Goal: Task Accomplishment & Management: Complete application form

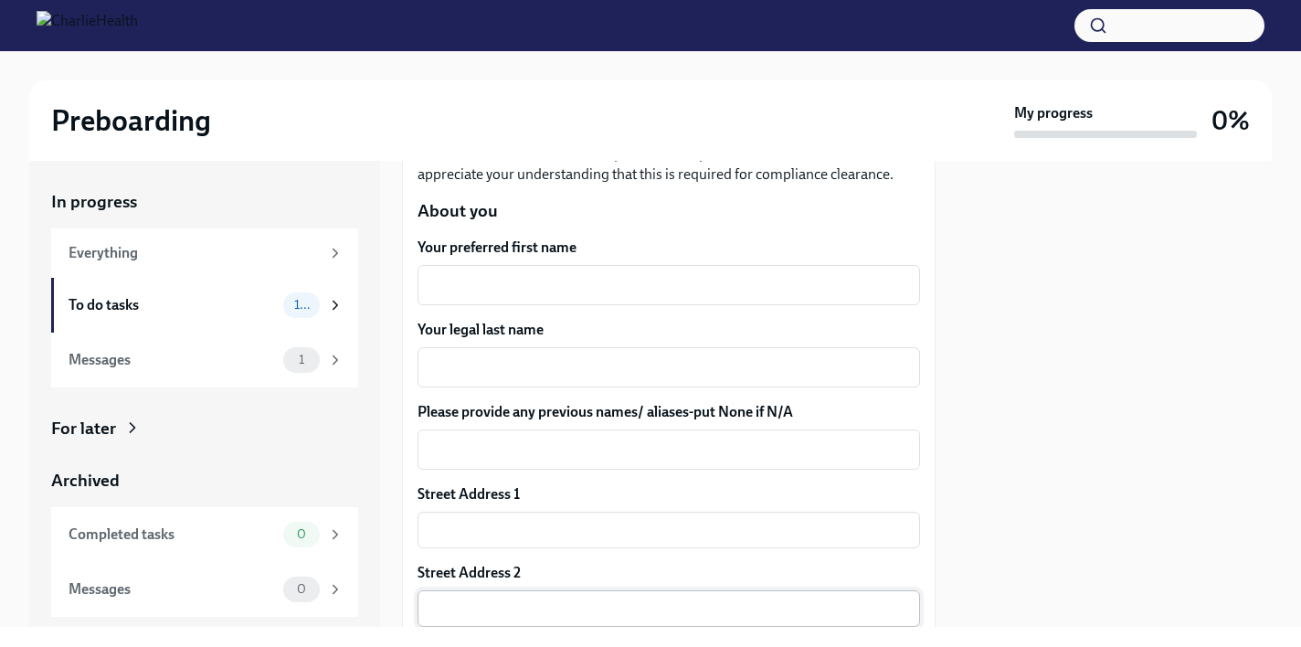
scroll to position [243, 0]
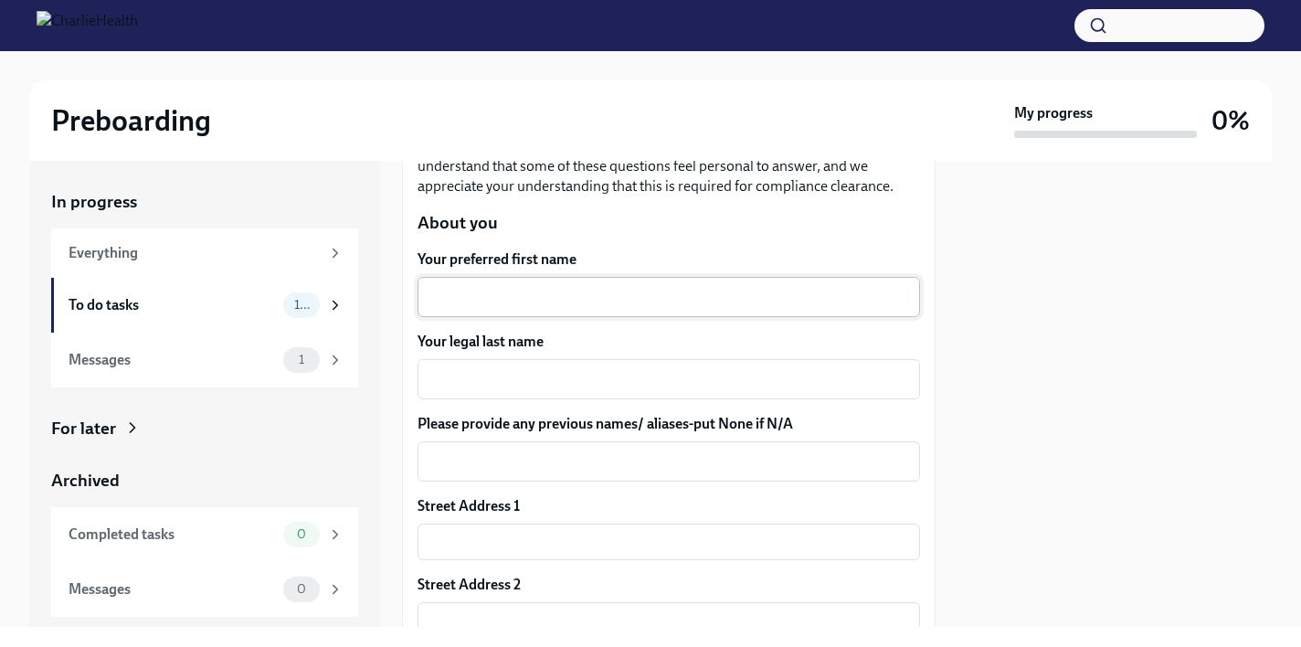
click at [483, 293] on textarea "Your preferred first name" at bounding box center [669, 297] width 481 height 22
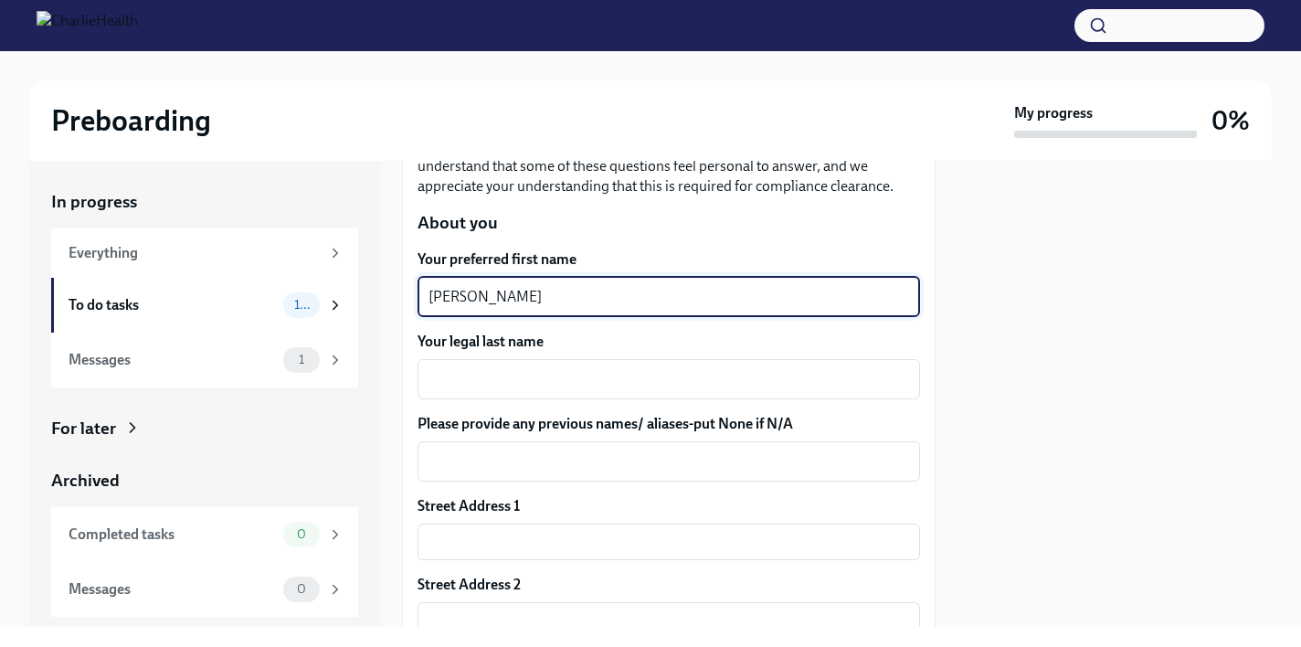
type textarea "[PERSON_NAME]"
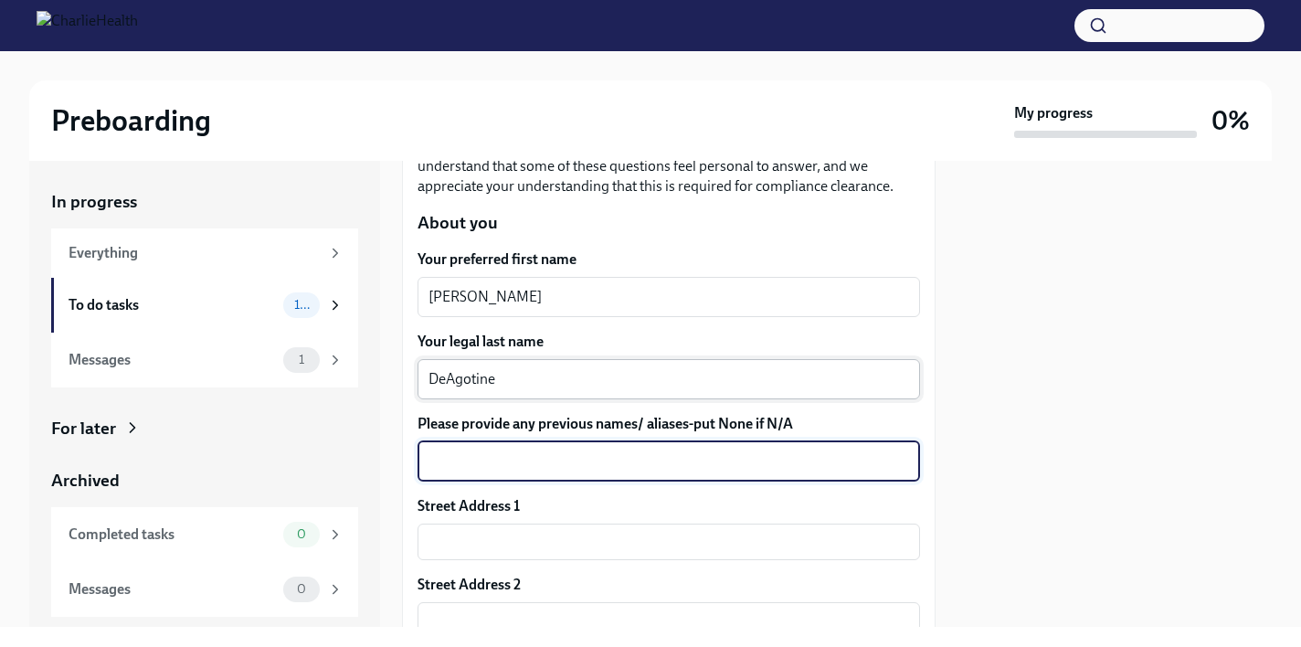
click at [472, 378] on textarea "DeAgotine" at bounding box center [669, 379] width 481 height 22
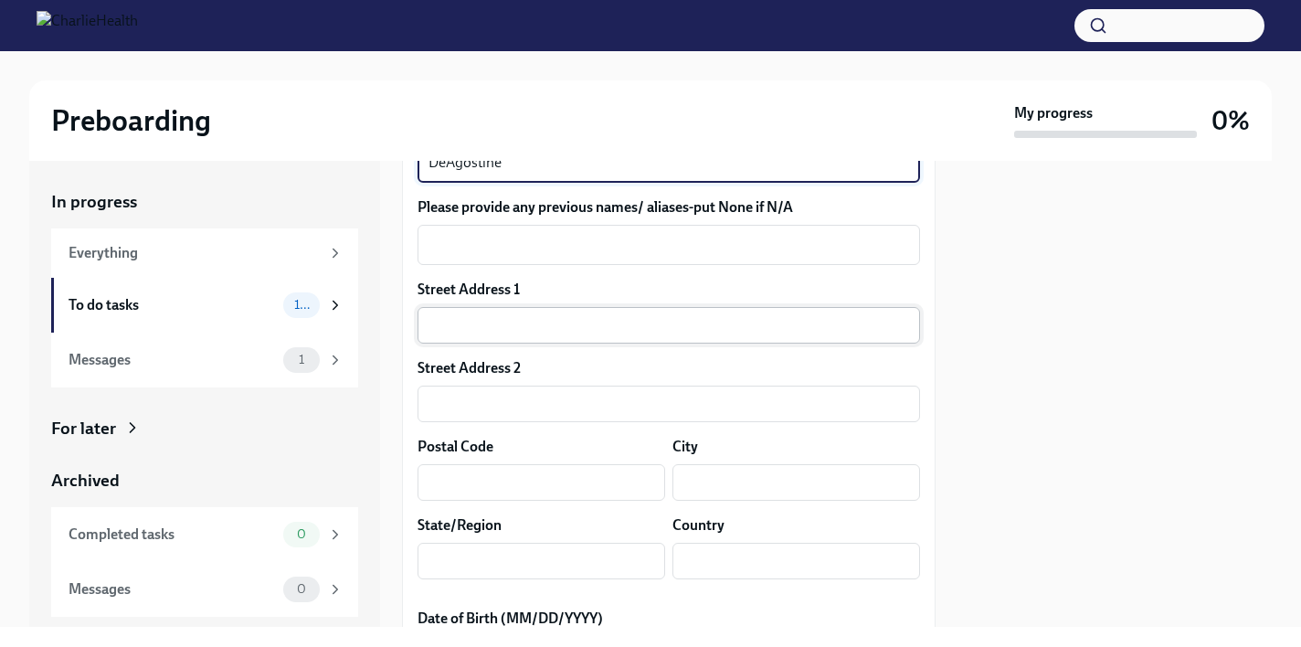
scroll to position [462, 0]
type textarea "DeAgostine"
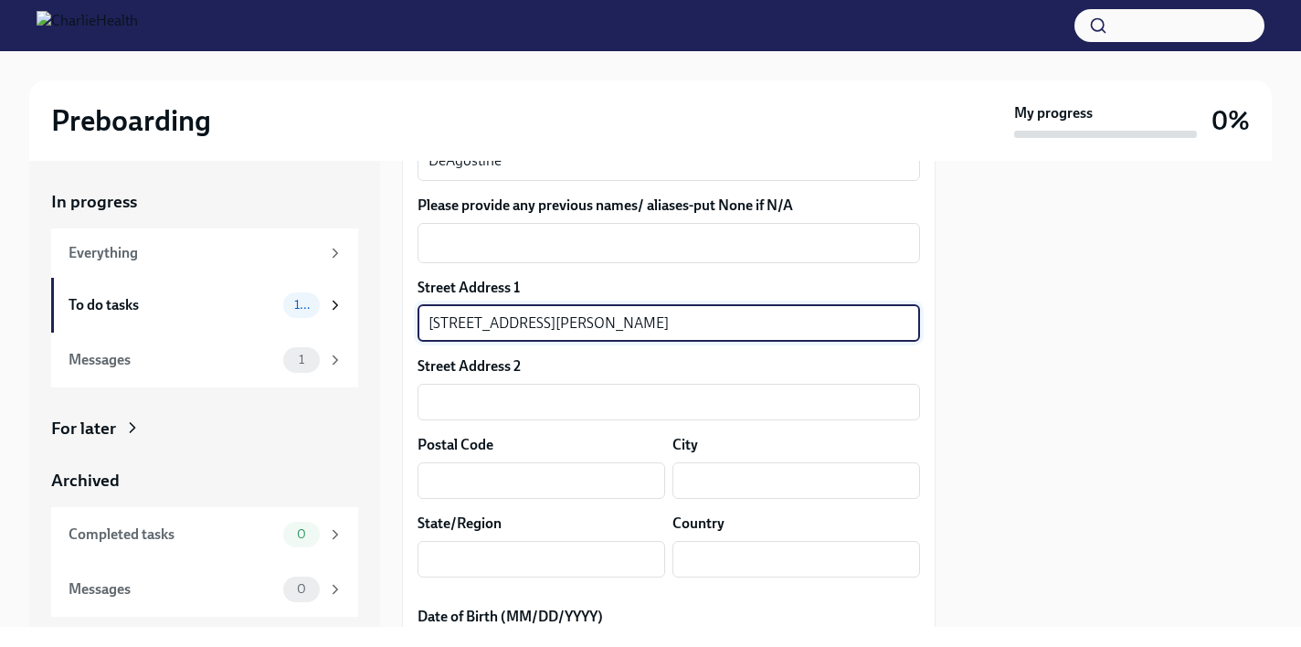
type input "[STREET_ADDRESS][PERSON_NAME]"
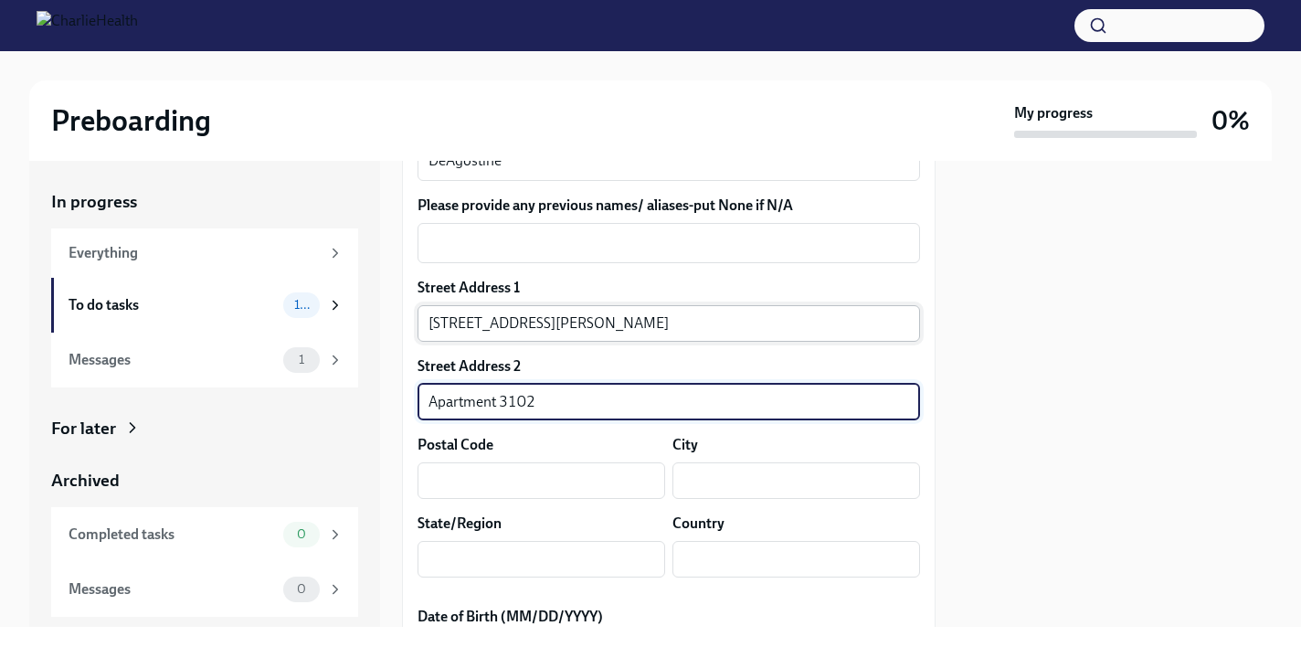
type input "Apartment 3102"
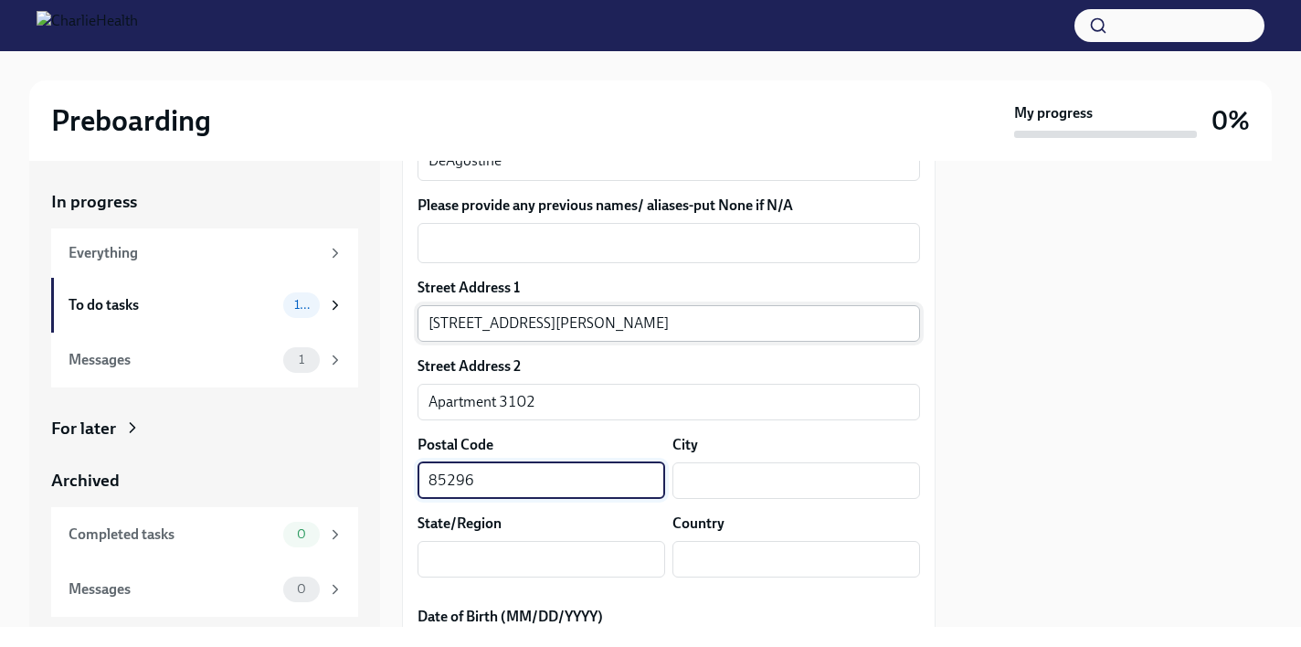
type input "85296"
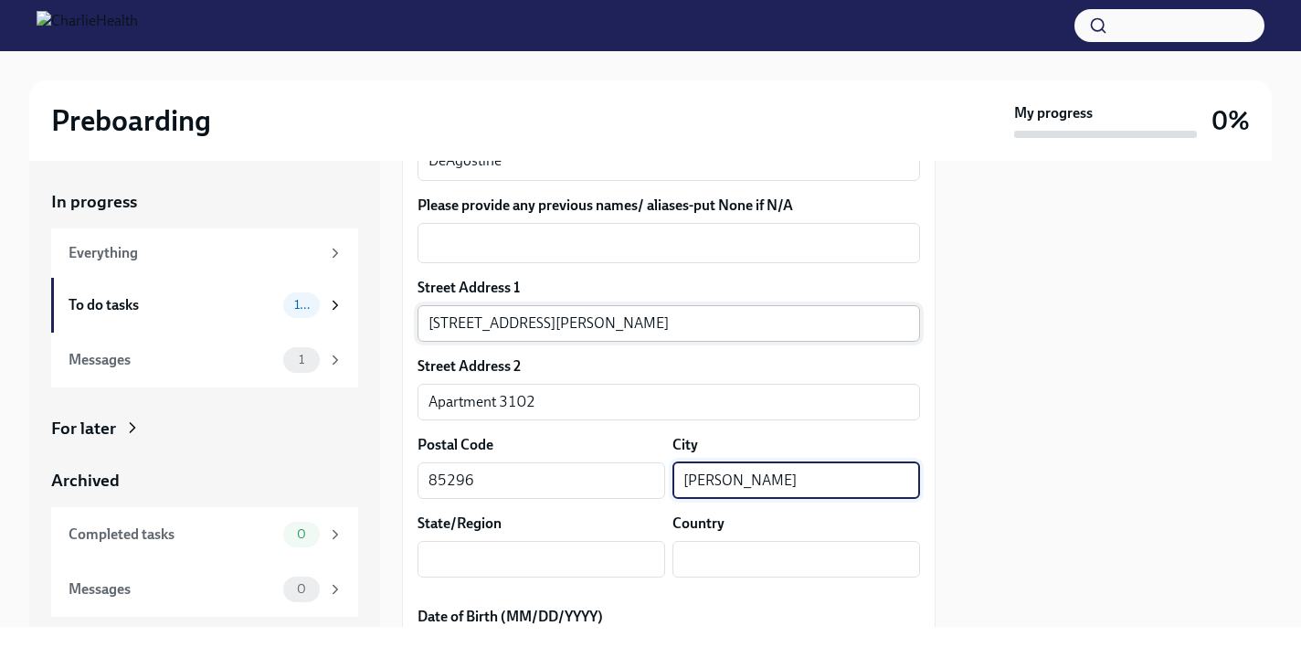
type input "[PERSON_NAME]"
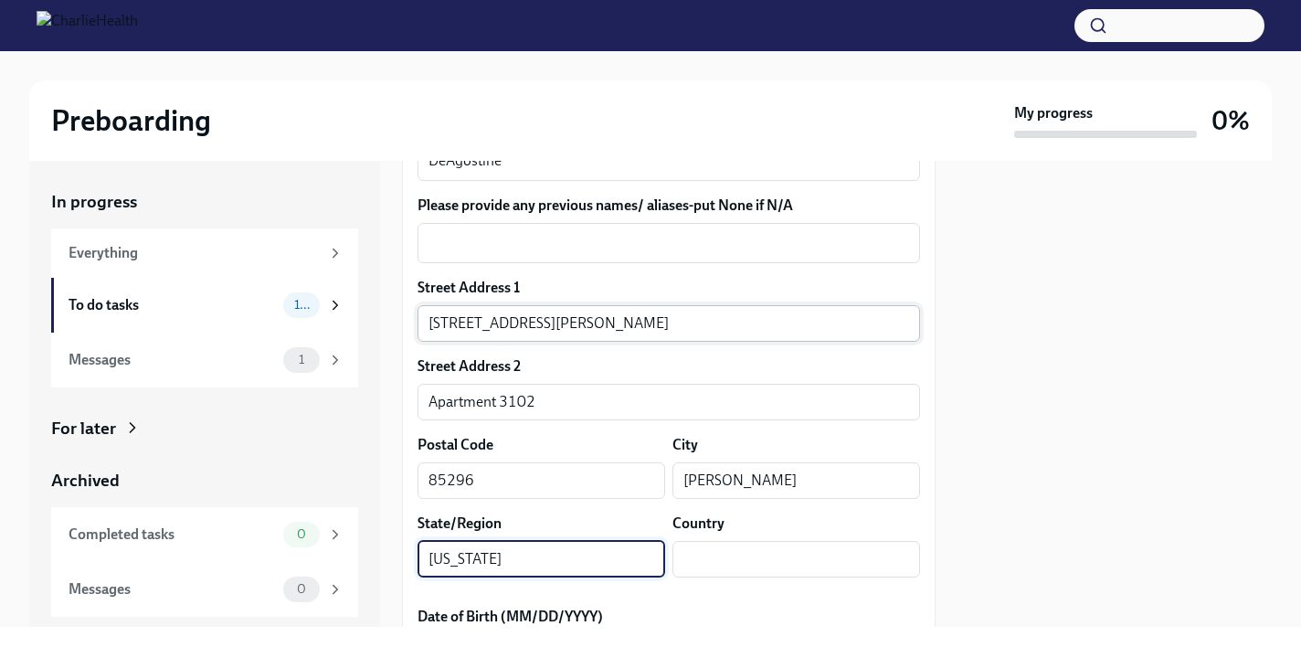
type input "[US_STATE]"
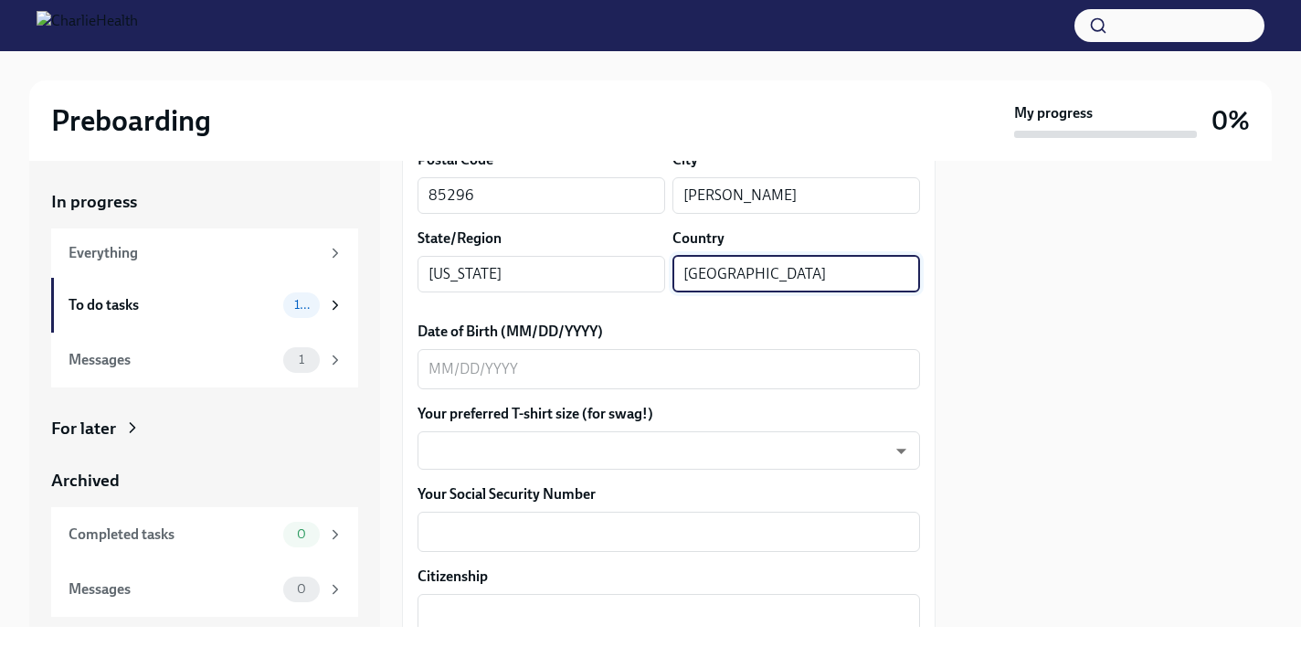
scroll to position [754, 0]
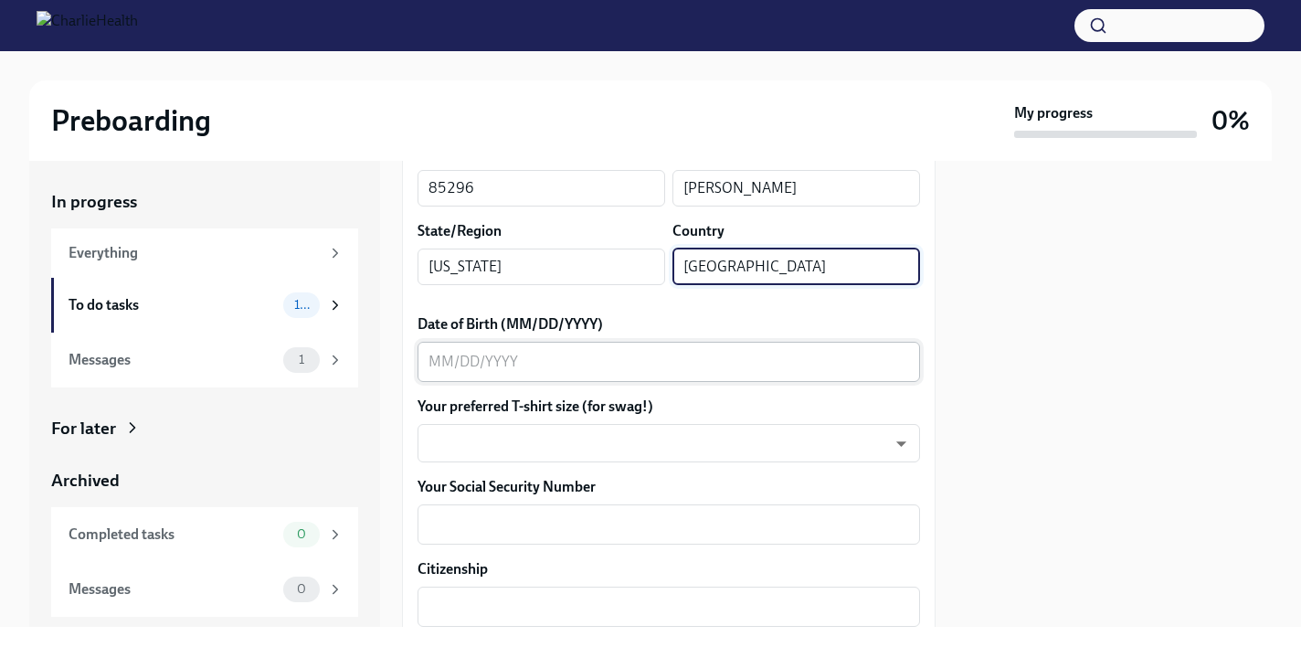
type input "[GEOGRAPHIC_DATA]"
click at [440, 362] on textarea "Date of Birth (MM/DD/YYYY)" at bounding box center [669, 362] width 481 height 22
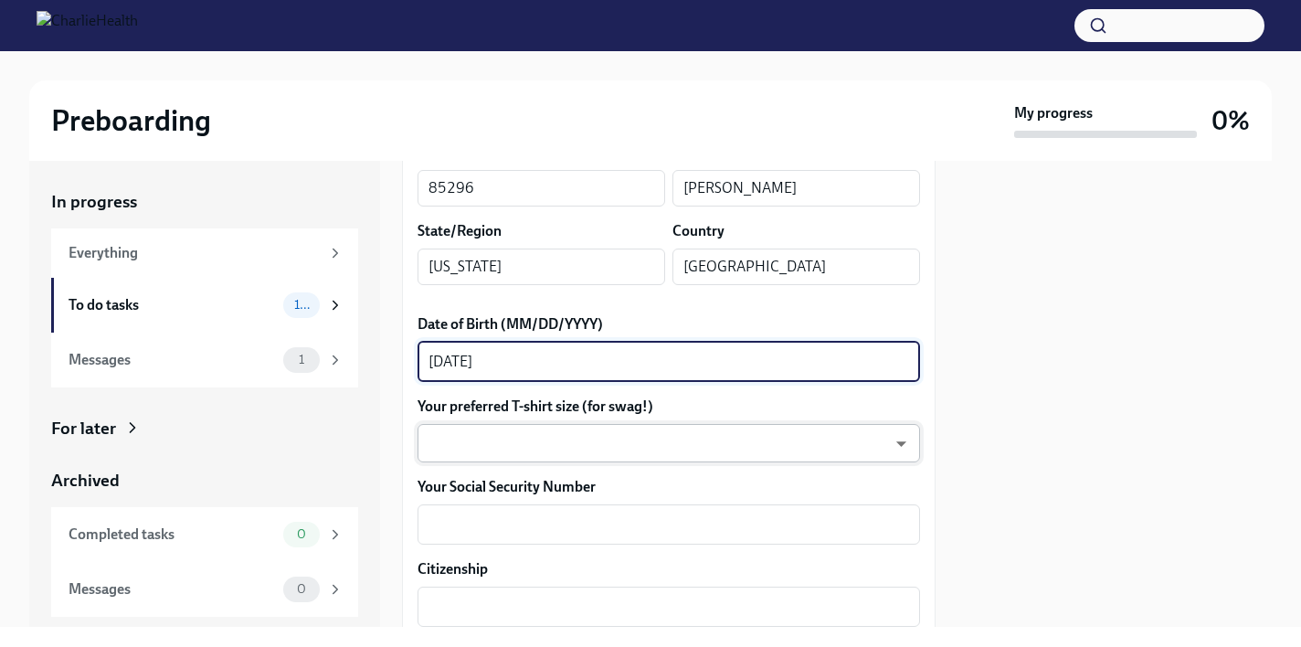
type textarea "[DATE]"
click at [452, 442] on body "Preboarding My progress 0% In progress Everything To do tasks 10 Messages 1 For…" at bounding box center [650, 323] width 1301 height 647
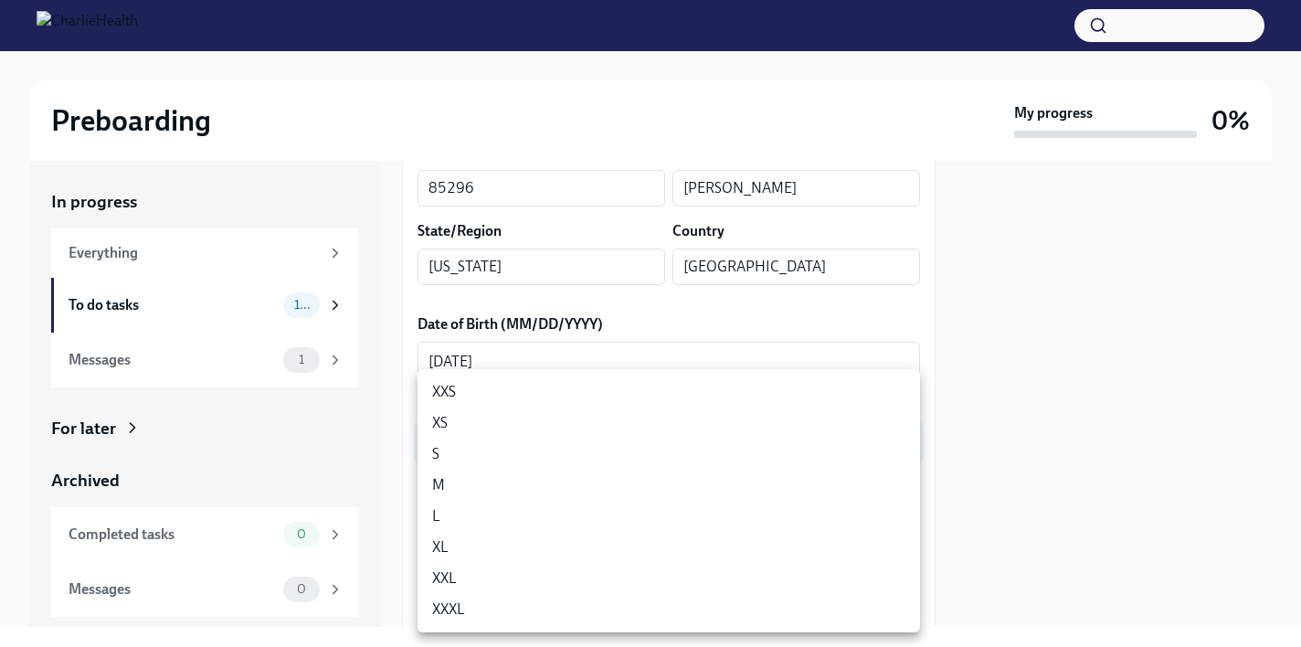
click at [480, 516] on li "L" at bounding box center [669, 516] width 503 height 31
type input "LvpEGRrq8"
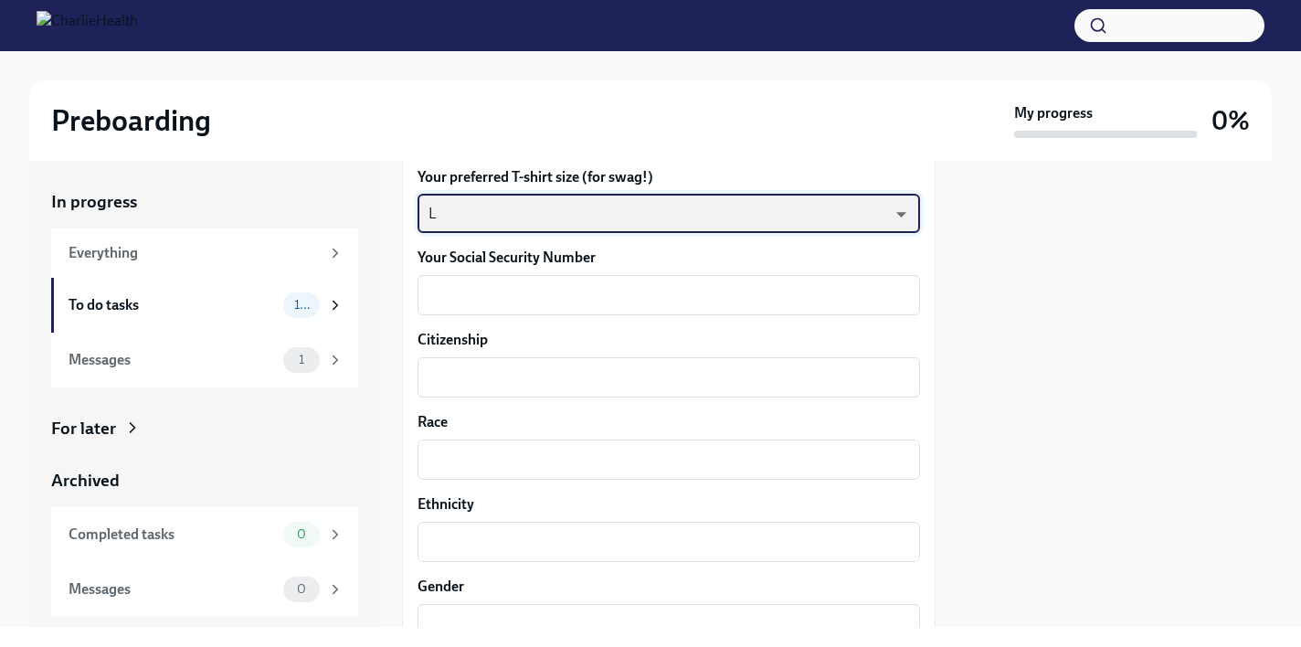
scroll to position [986, 0]
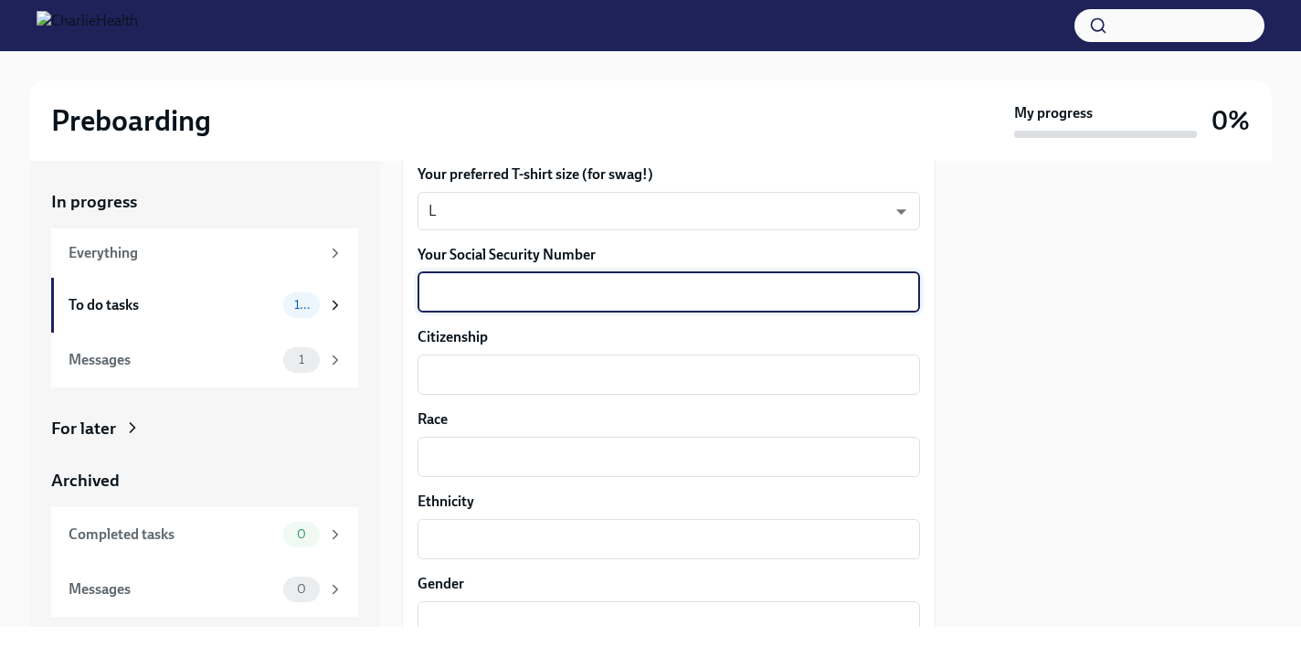
click at [487, 300] on textarea "Your Social Security Number" at bounding box center [669, 292] width 481 height 22
type textarea "202749286"
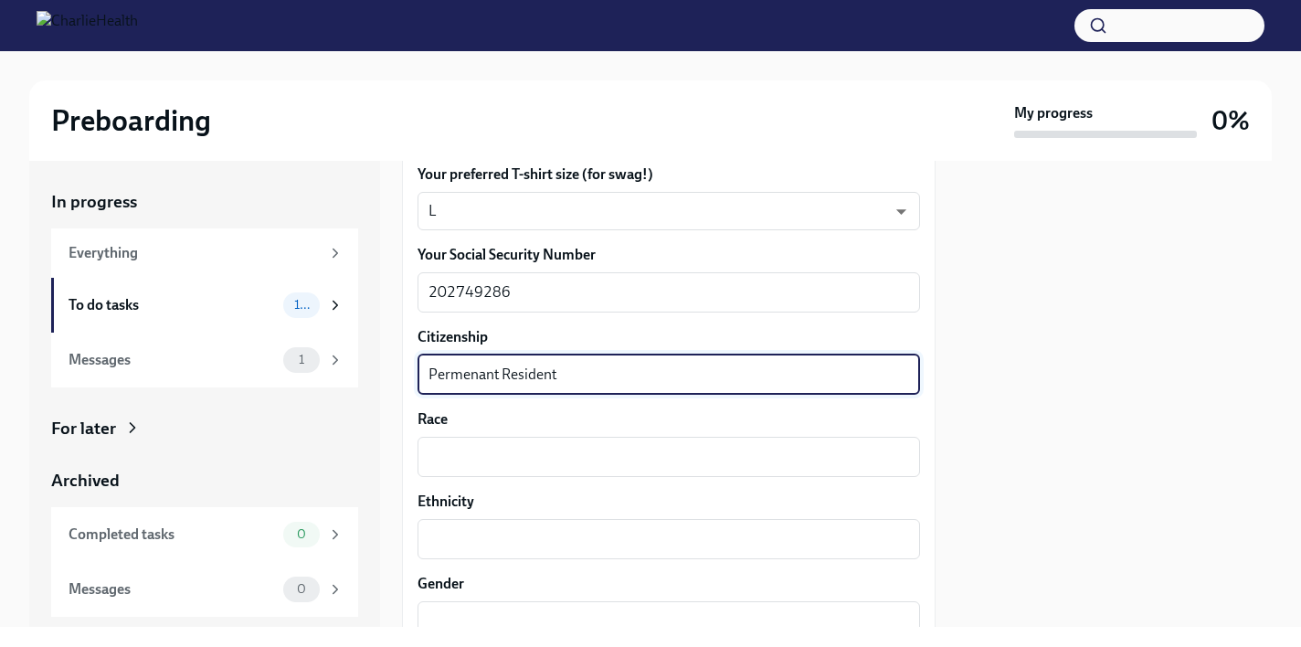
click at [467, 375] on textarea "Permenant Resident" at bounding box center [669, 375] width 481 height 22
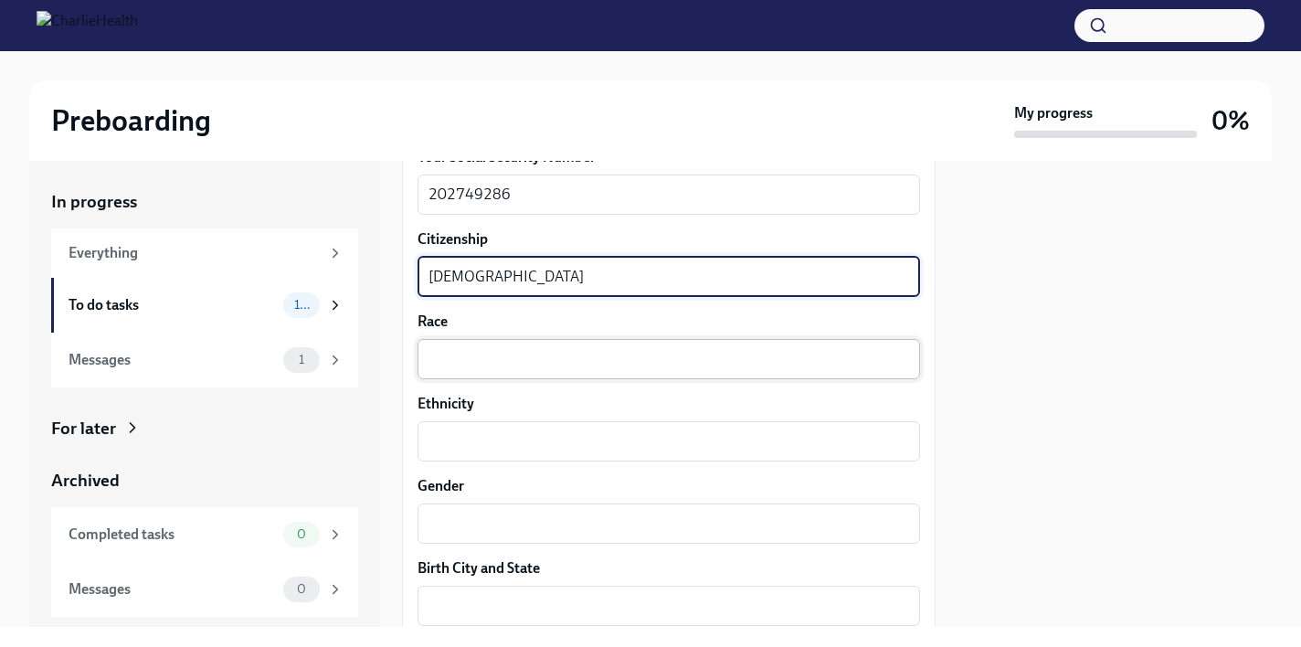
scroll to position [1115, 0]
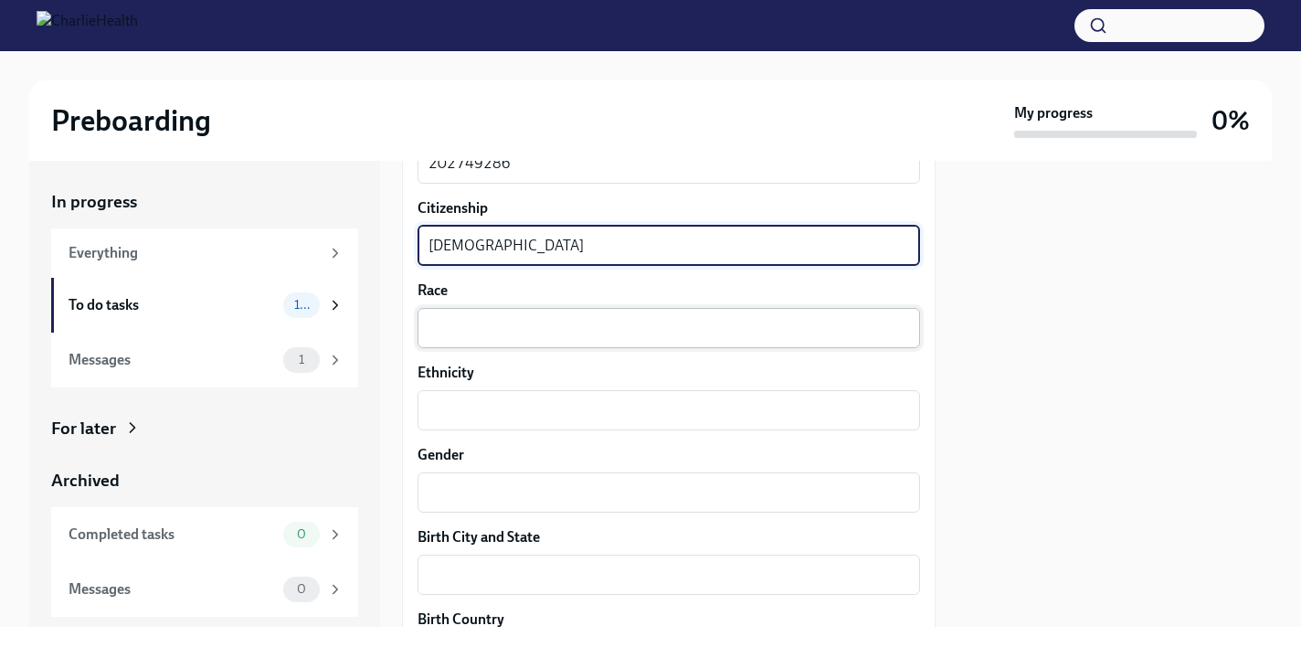
type textarea "[DEMOGRAPHIC_DATA]"
click at [455, 339] on div "x ​" at bounding box center [669, 328] width 503 height 40
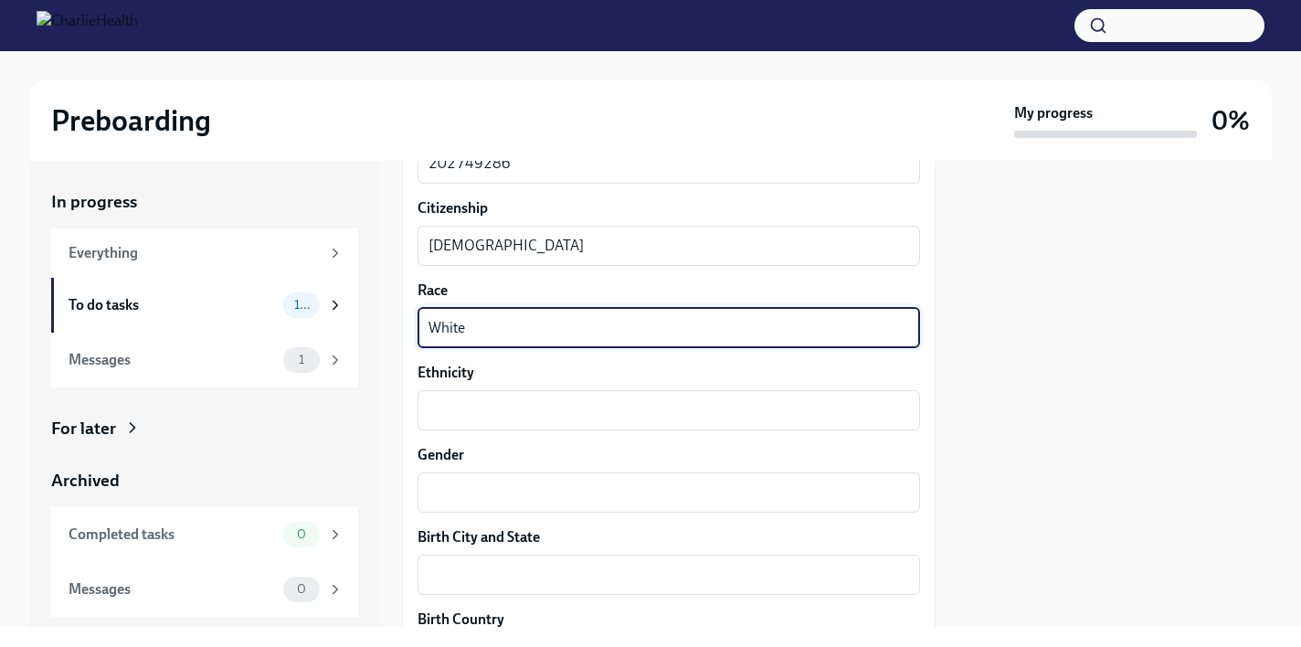
type textarea "White"
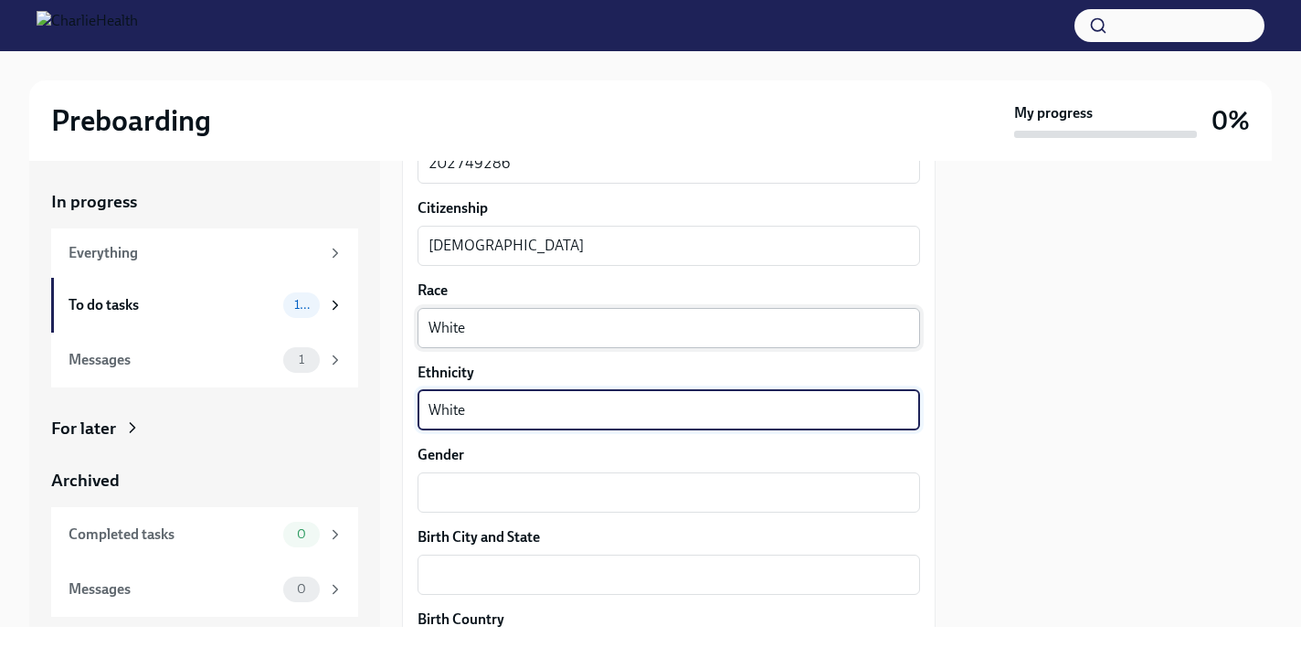
type textarea "White"
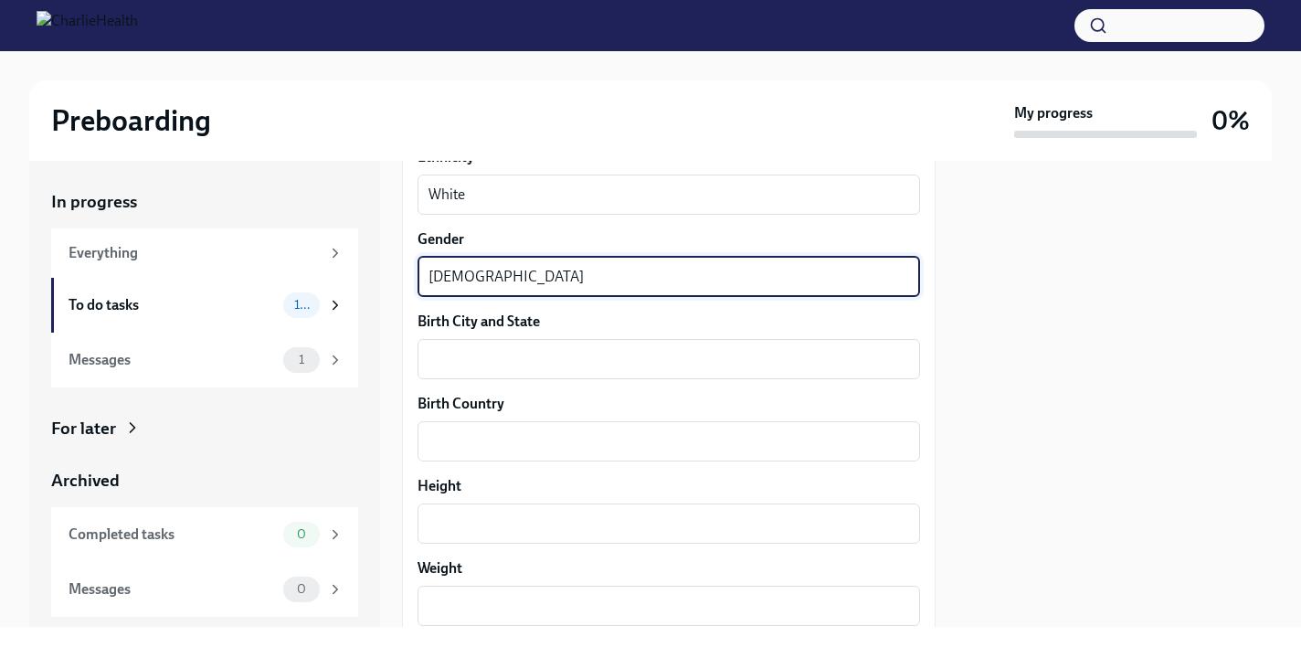
scroll to position [1325, 0]
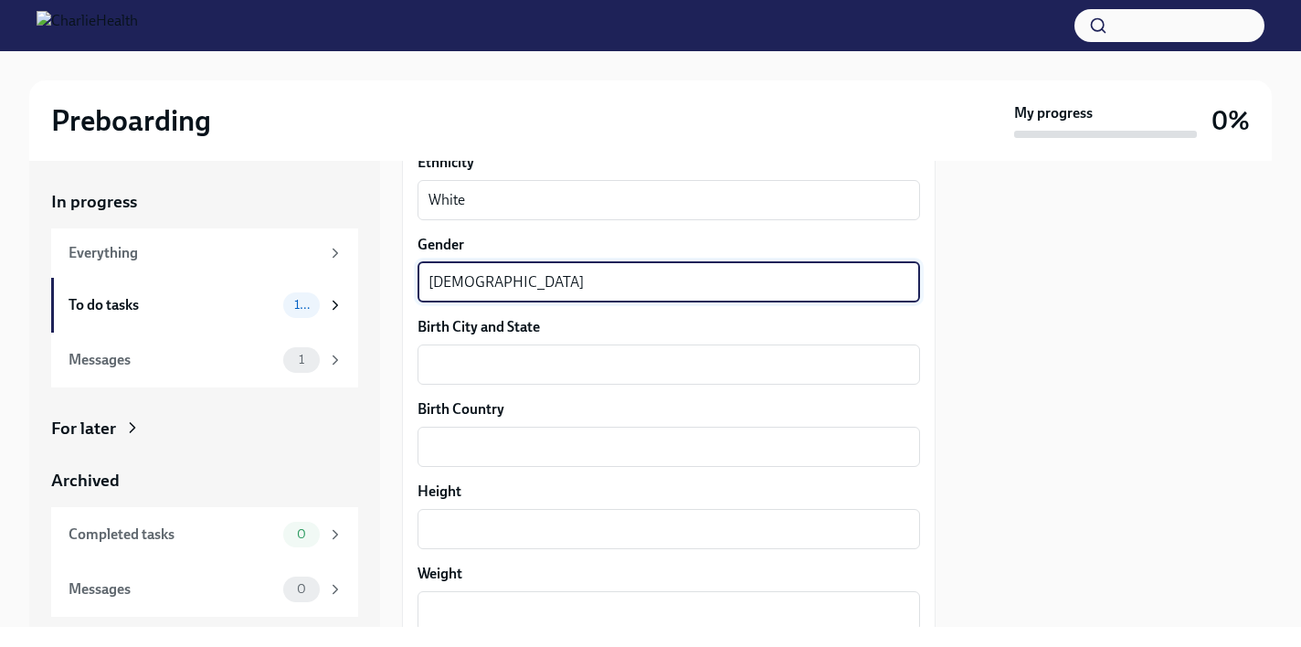
type textarea "[DEMOGRAPHIC_DATA]"
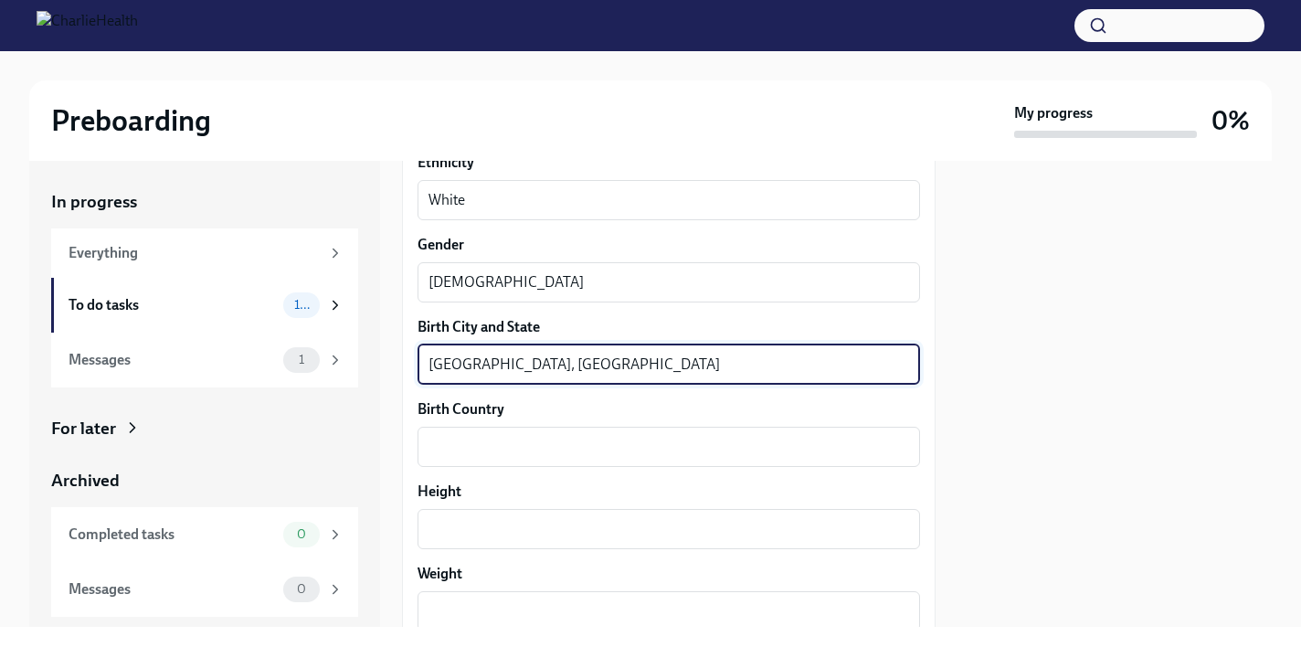
type textarea "[GEOGRAPHIC_DATA], [GEOGRAPHIC_DATA]"
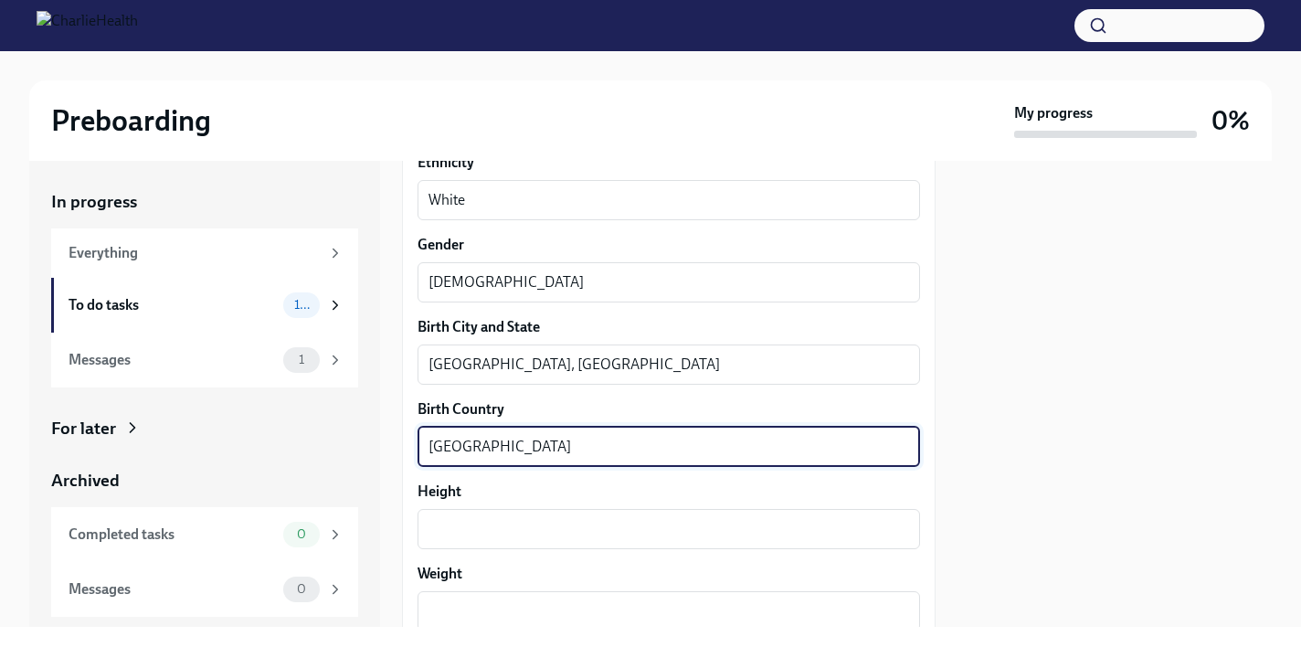
type textarea "[GEOGRAPHIC_DATA]"
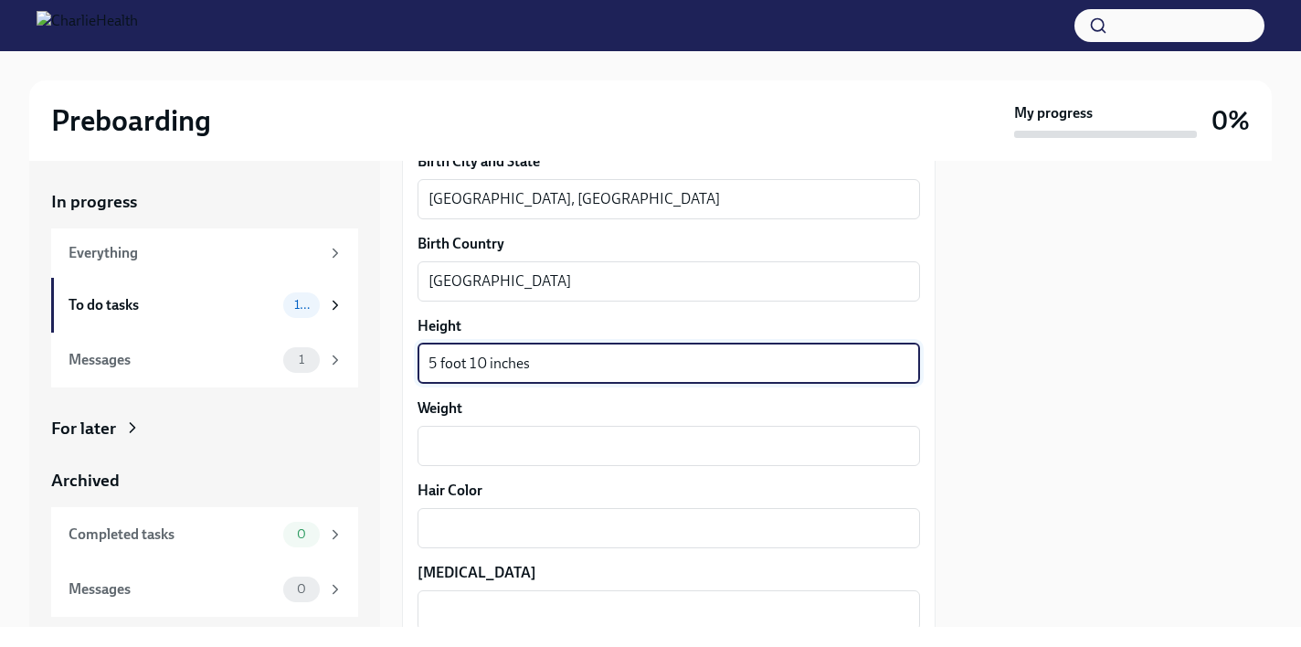
scroll to position [1498, 0]
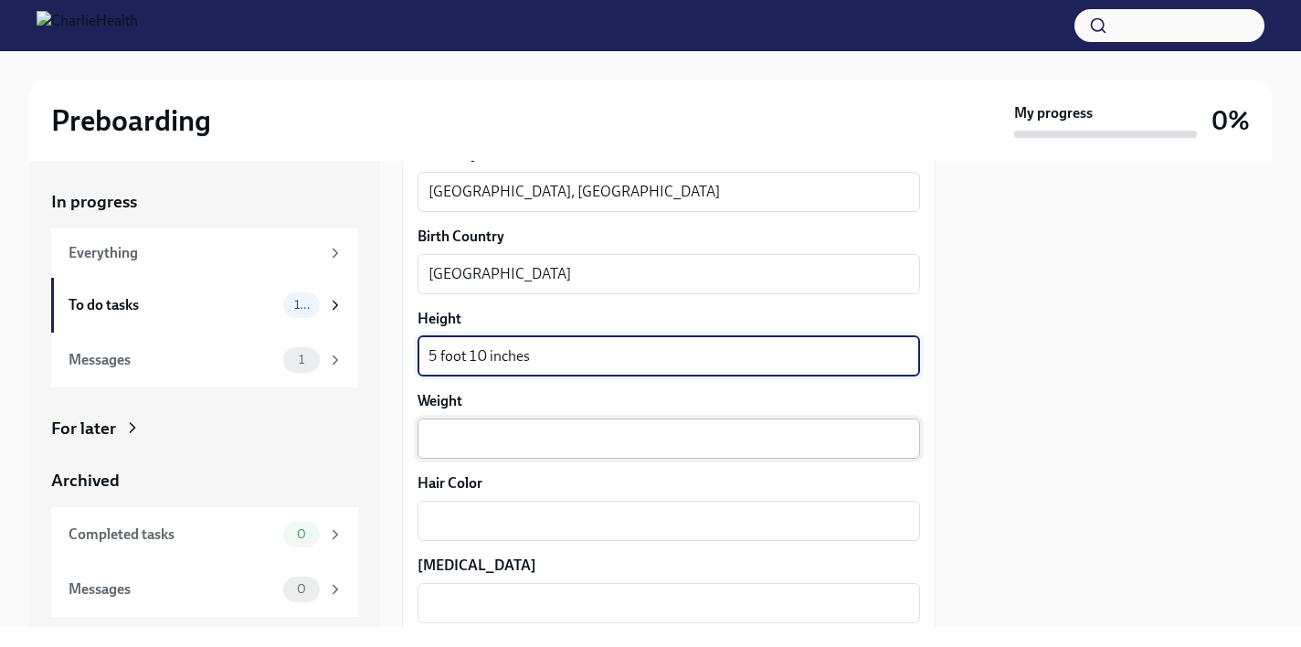
type textarea "5 foot 10 inches"
click at [454, 439] on textarea "Weight" at bounding box center [669, 439] width 481 height 22
click at [572, 355] on textarea "5 foot 10 inches" at bounding box center [669, 356] width 481 height 22
click at [519, 433] on textarea "1" at bounding box center [669, 439] width 481 height 22
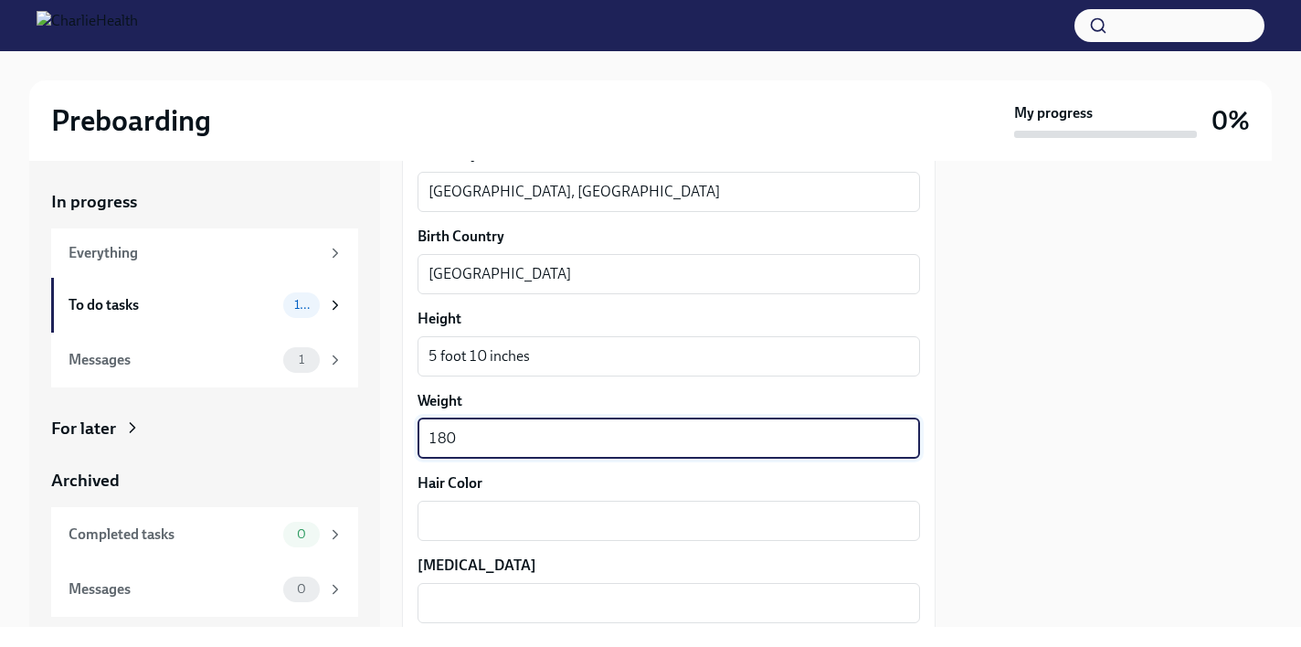
type textarea "180"
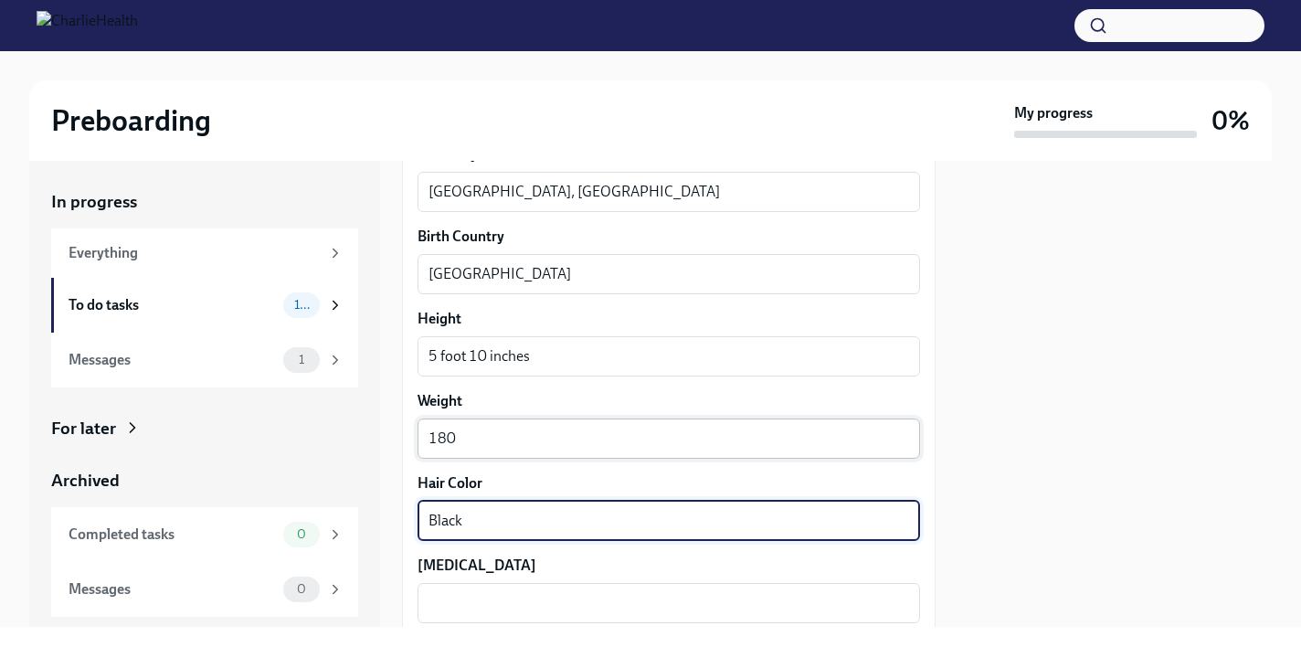
type textarea "Black"
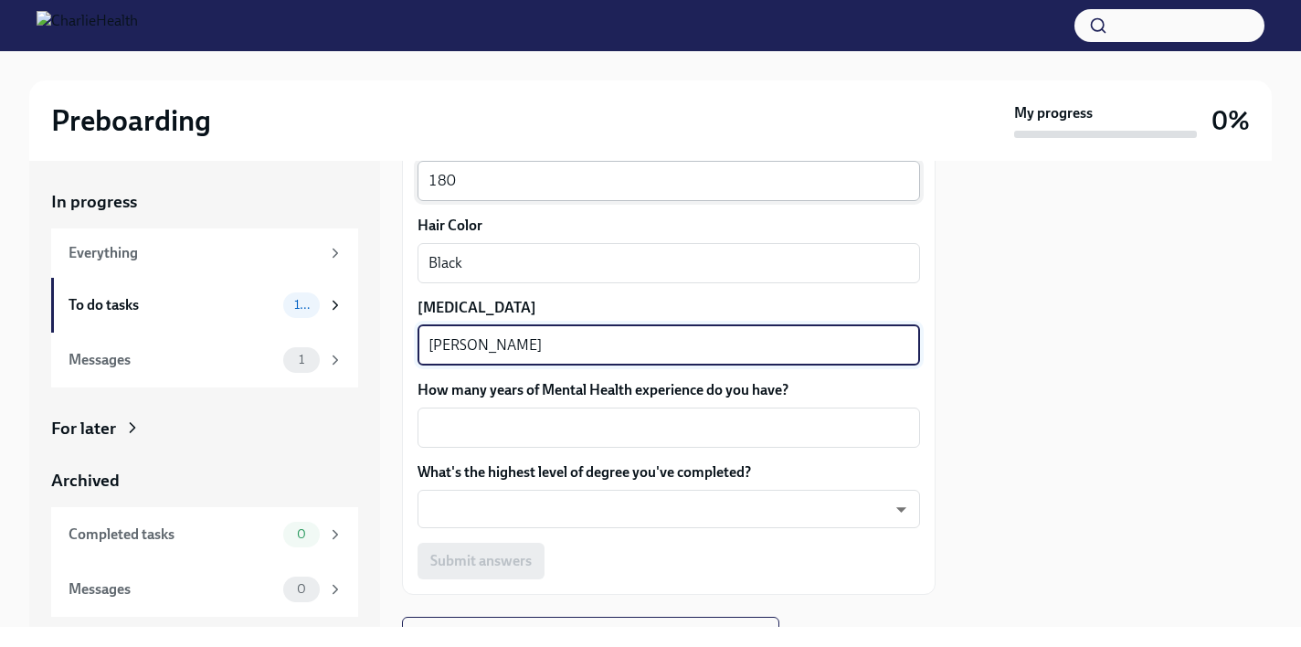
scroll to position [1799, 0]
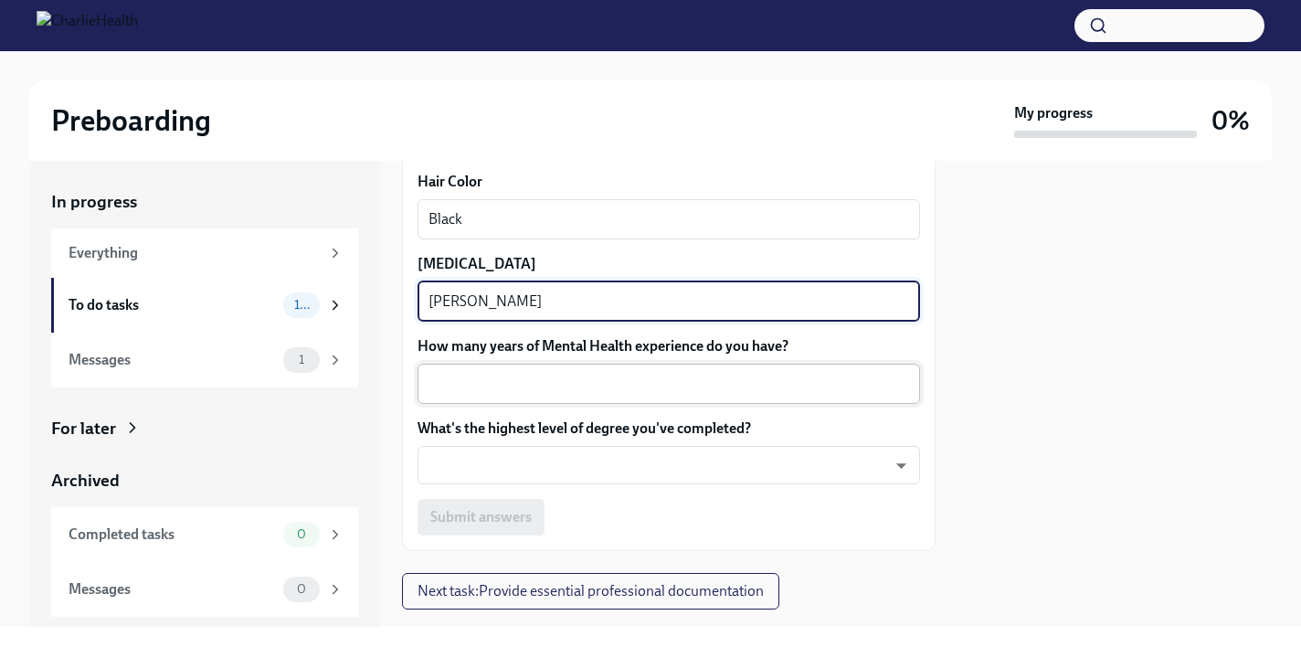
type textarea "[PERSON_NAME]"
click at [513, 382] on textarea "How many years of Mental Health experience do you have?" at bounding box center [669, 384] width 481 height 22
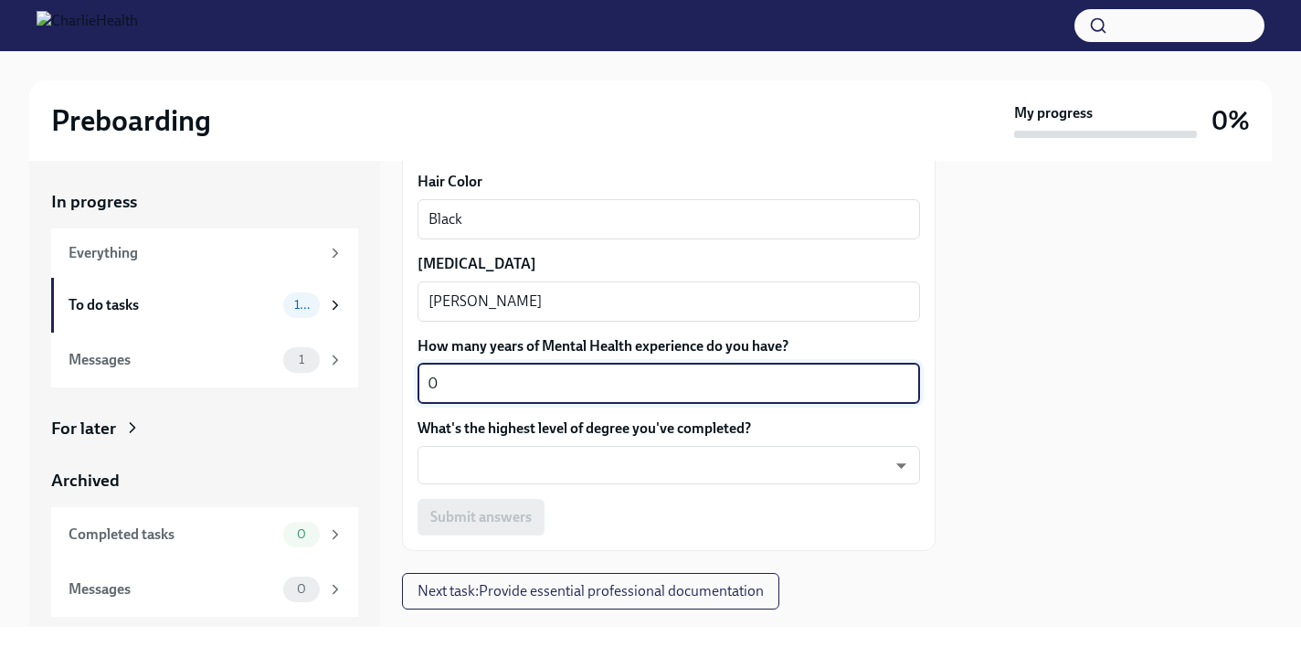
type textarea "0"
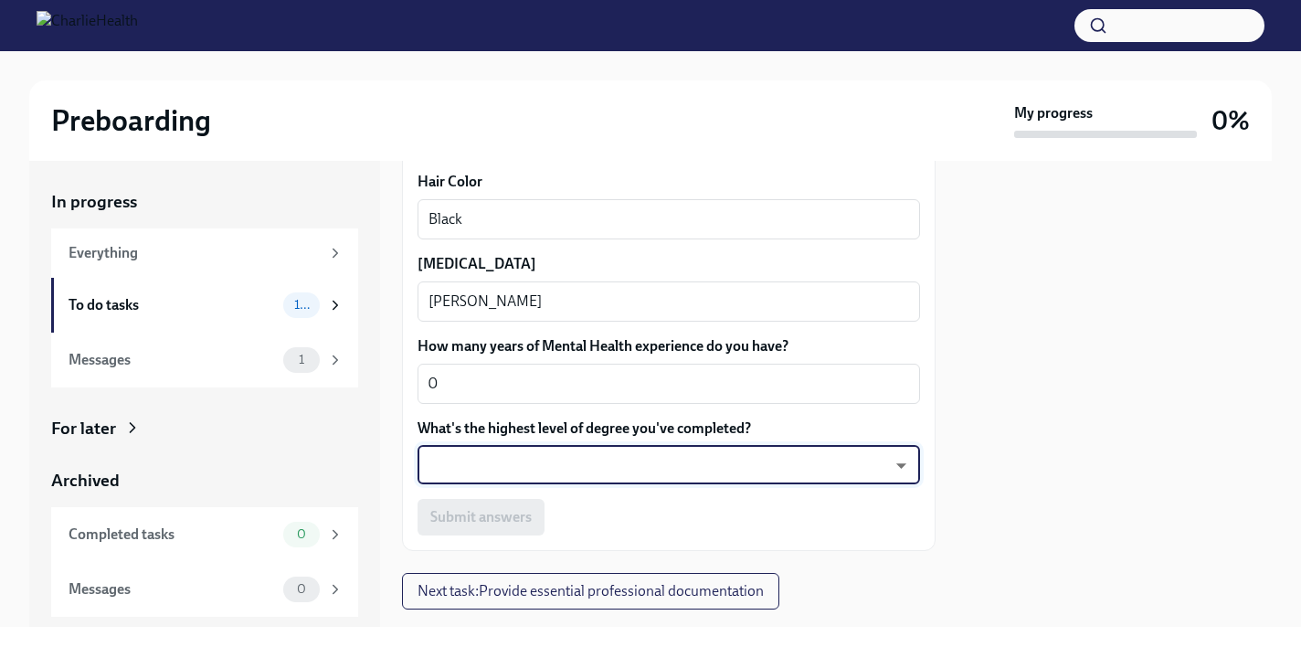
click at [901, 460] on body "Preboarding My progress 0% In progress Everything To do tasks 10 Messages 1 For…" at bounding box center [650, 323] width 1301 height 647
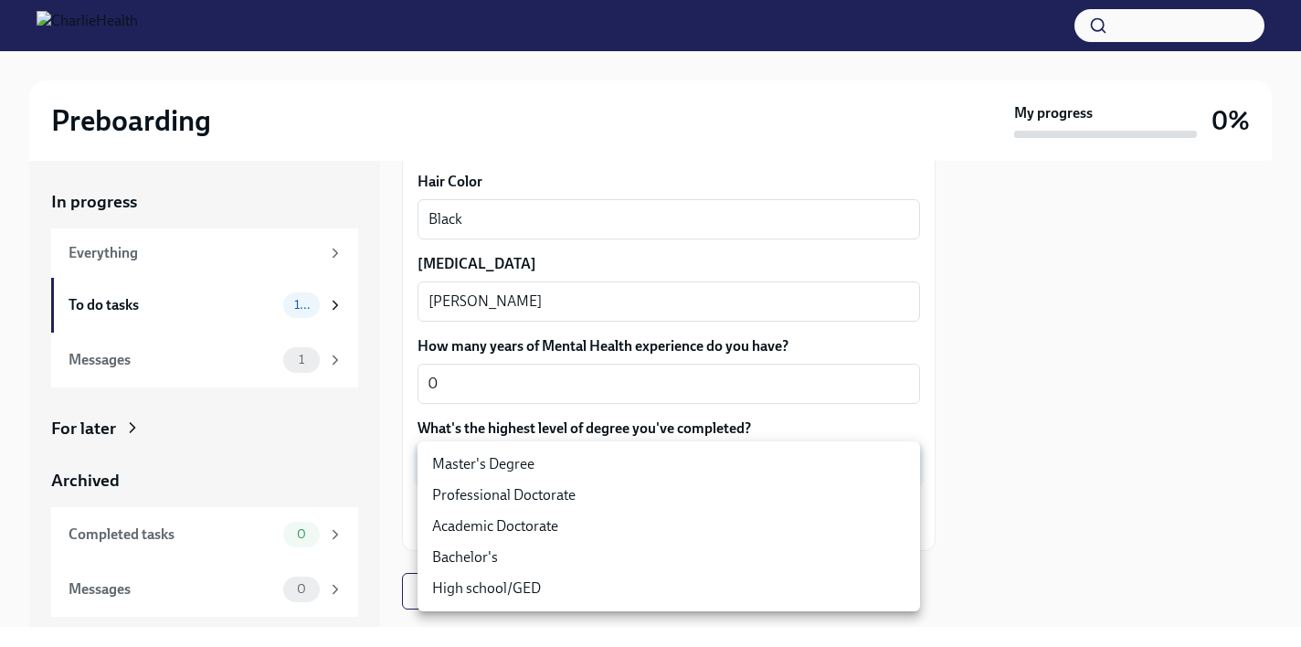
click at [649, 554] on li "Bachelor's" at bounding box center [669, 557] width 503 height 31
type input "oQxEXK86X"
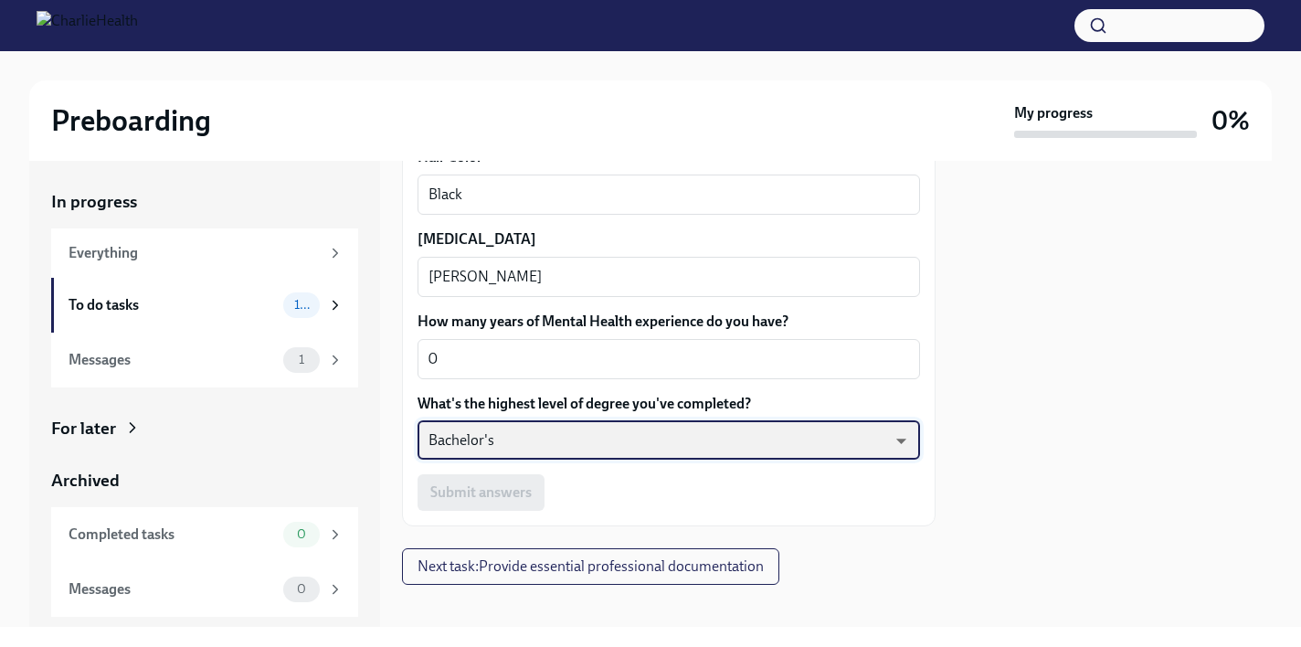
scroll to position [1825, 0]
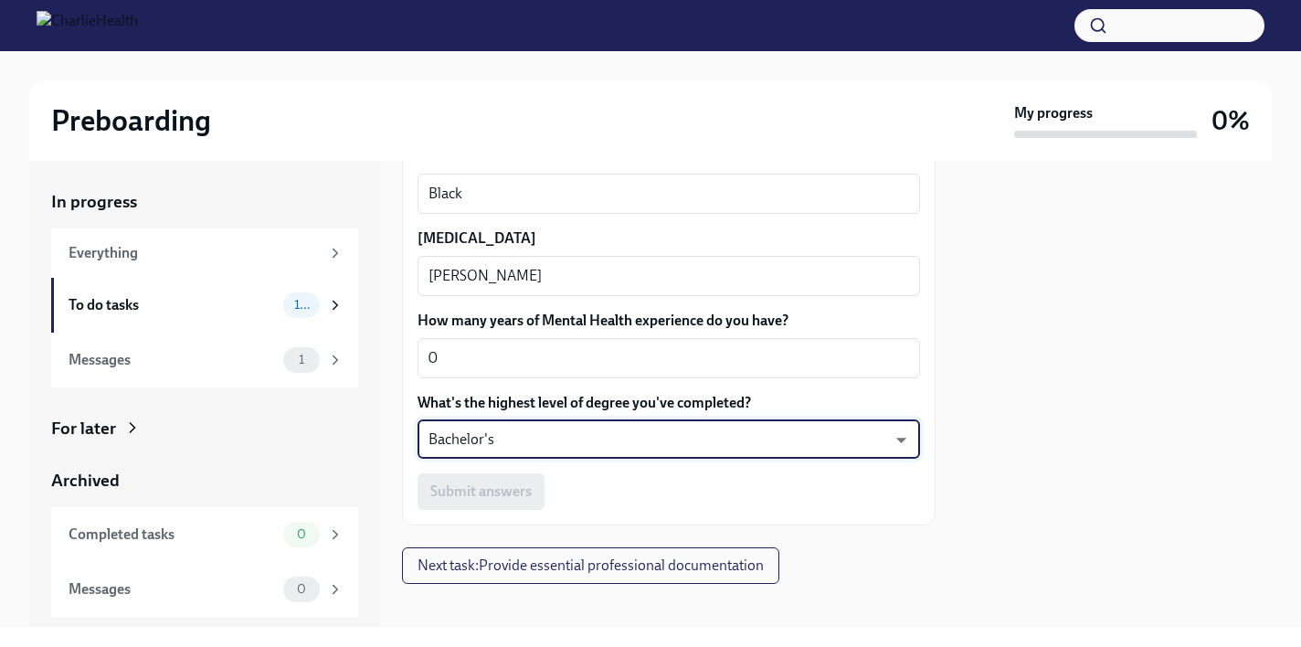
click at [614, 503] on div "Submit answers" at bounding box center [669, 491] width 503 height 37
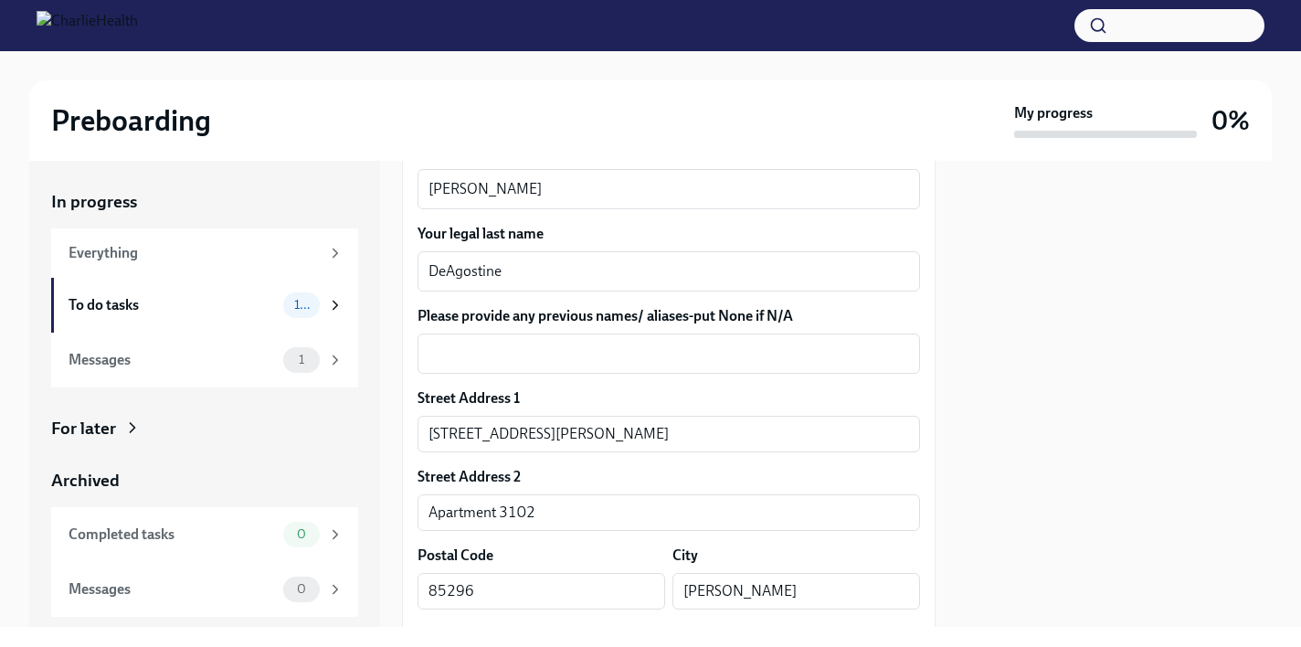
scroll to position [347, 0]
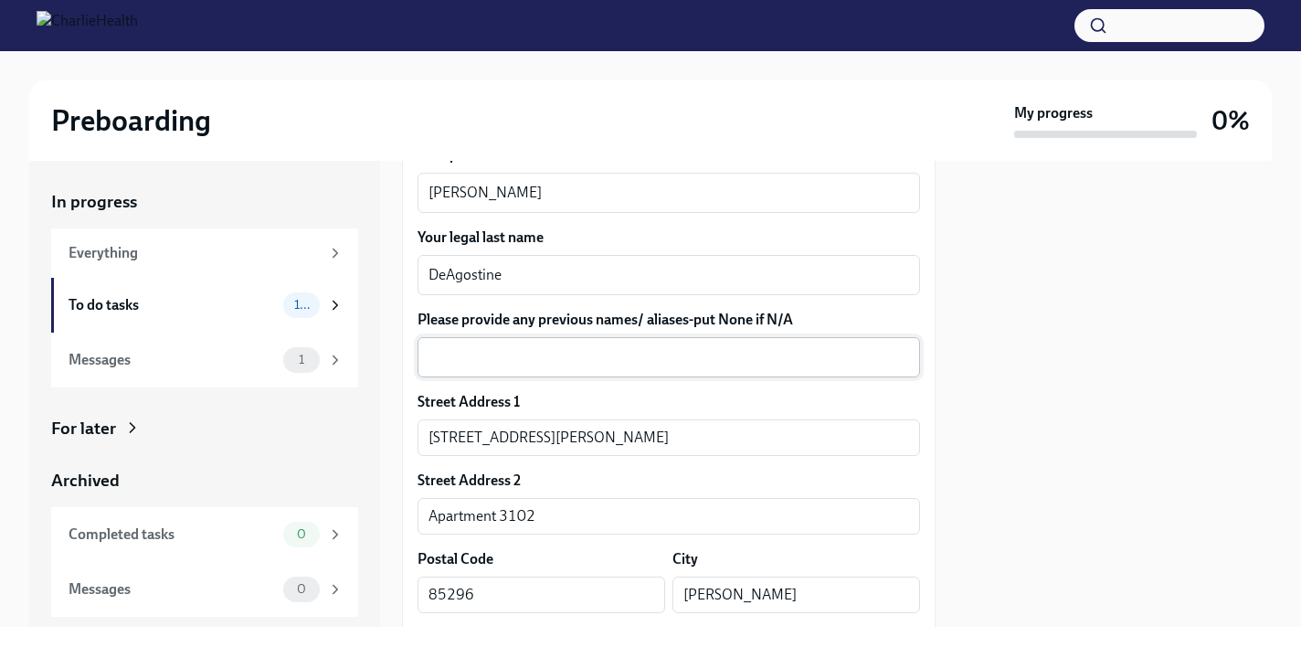
click at [541, 360] on textarea "Please provide any previous names/ aliases-put None if N/A" at bounding box center [669, 357] width 481 height 22
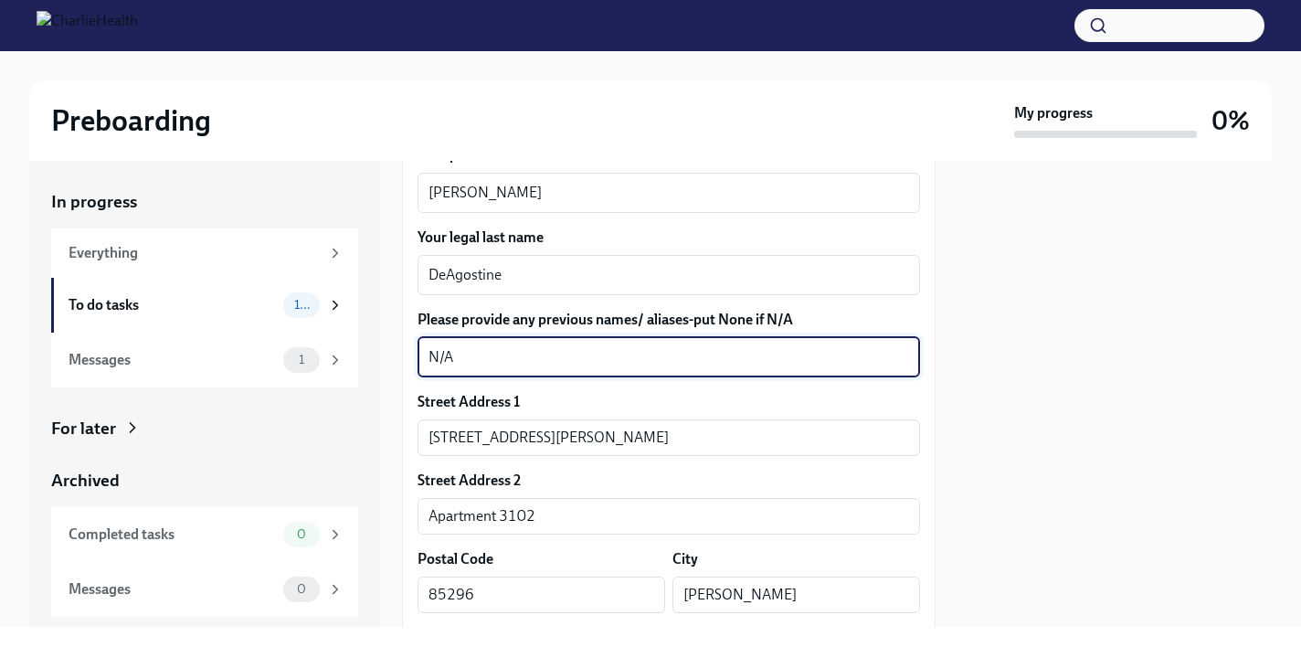
type textarea "N/A"
click at [608, 401] on div "Street Address 1" at bounding box center [669, 402] width 503 height 20
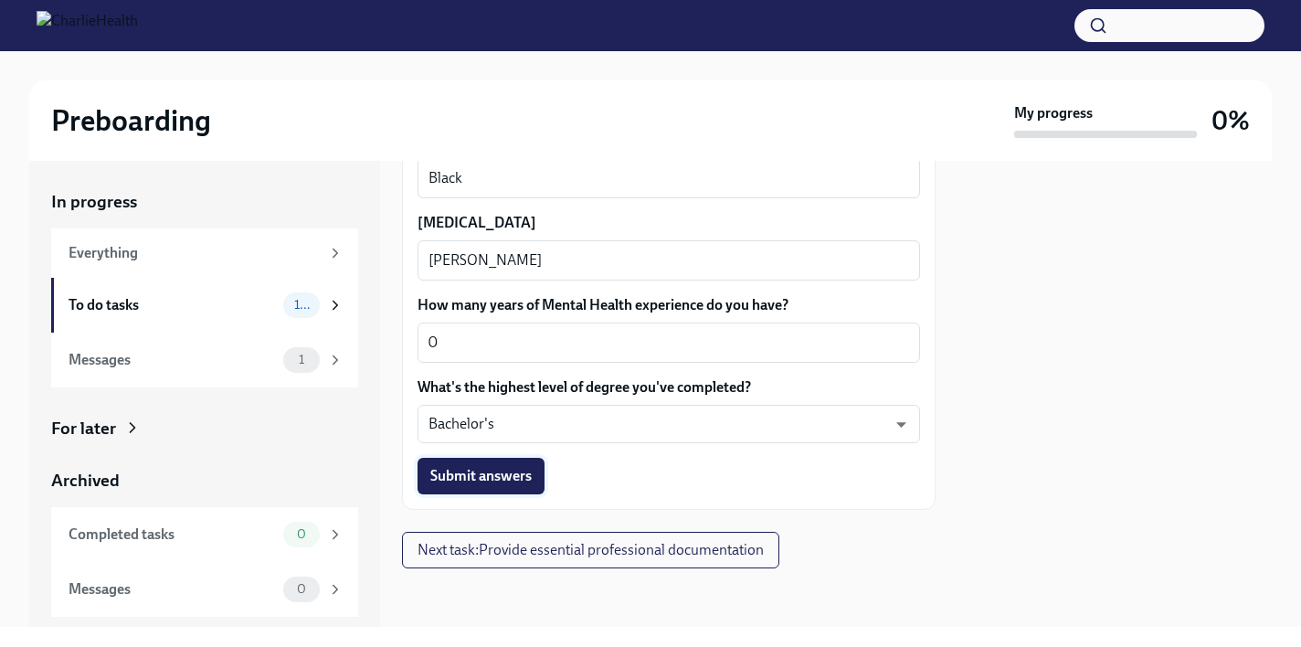
scroll to position [1840, 0]
click at [488, 485] on span "Submit answers" at bounding box center [480, 477] width 101 height 18
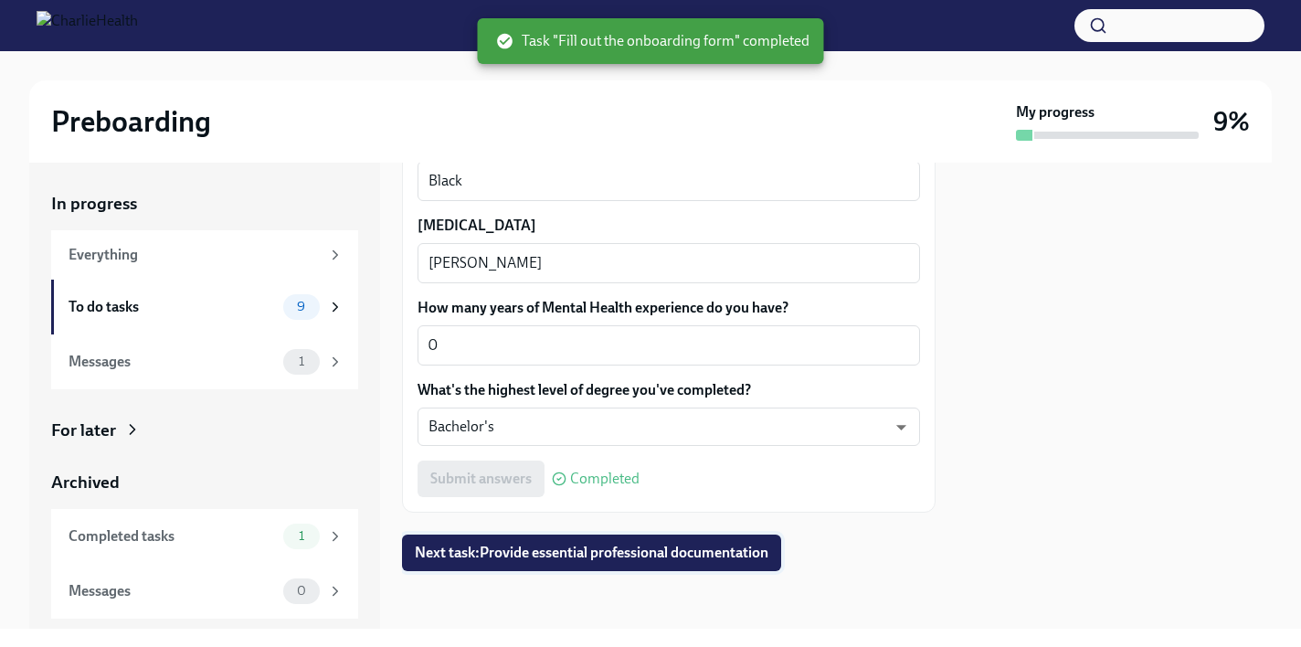
click at [578, 556] on span "Next task : Provide essential professional documentation" at bounding box center [592, 553] width 354 height 18
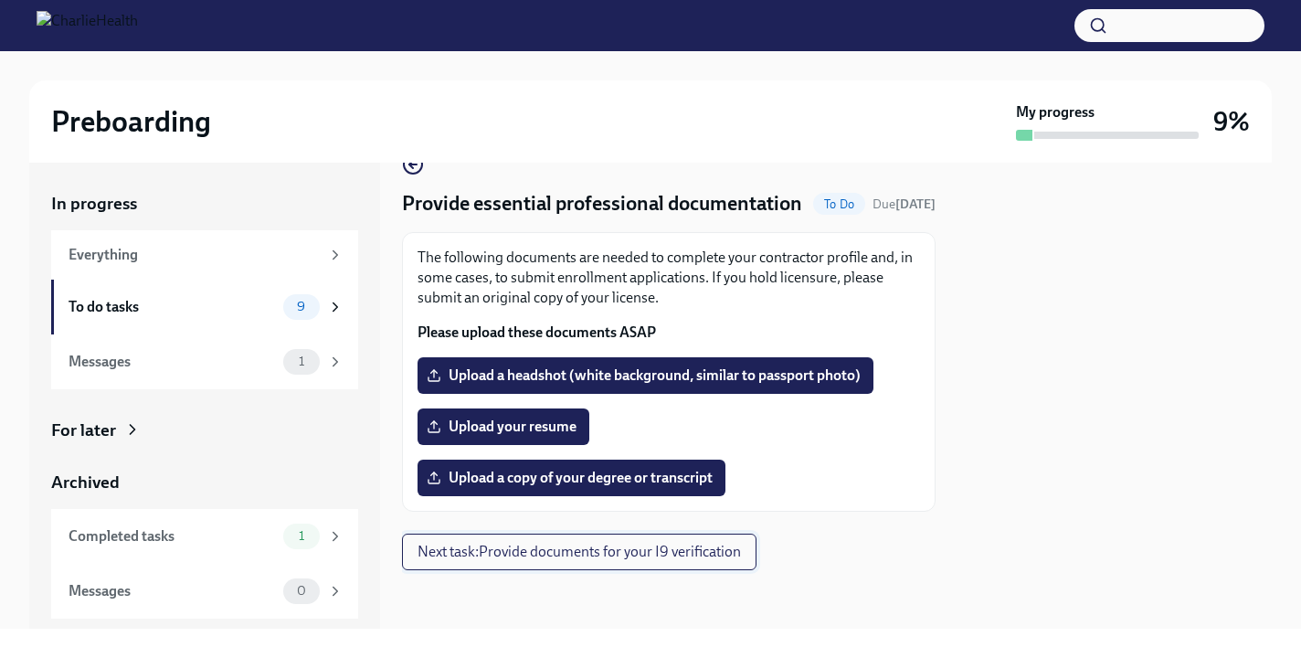
scroll to position [66, 0]
click at [666, 564] on button "Next task : Provide documents for your I9 verification" at bounding box center [579, 552] width 355 height 37
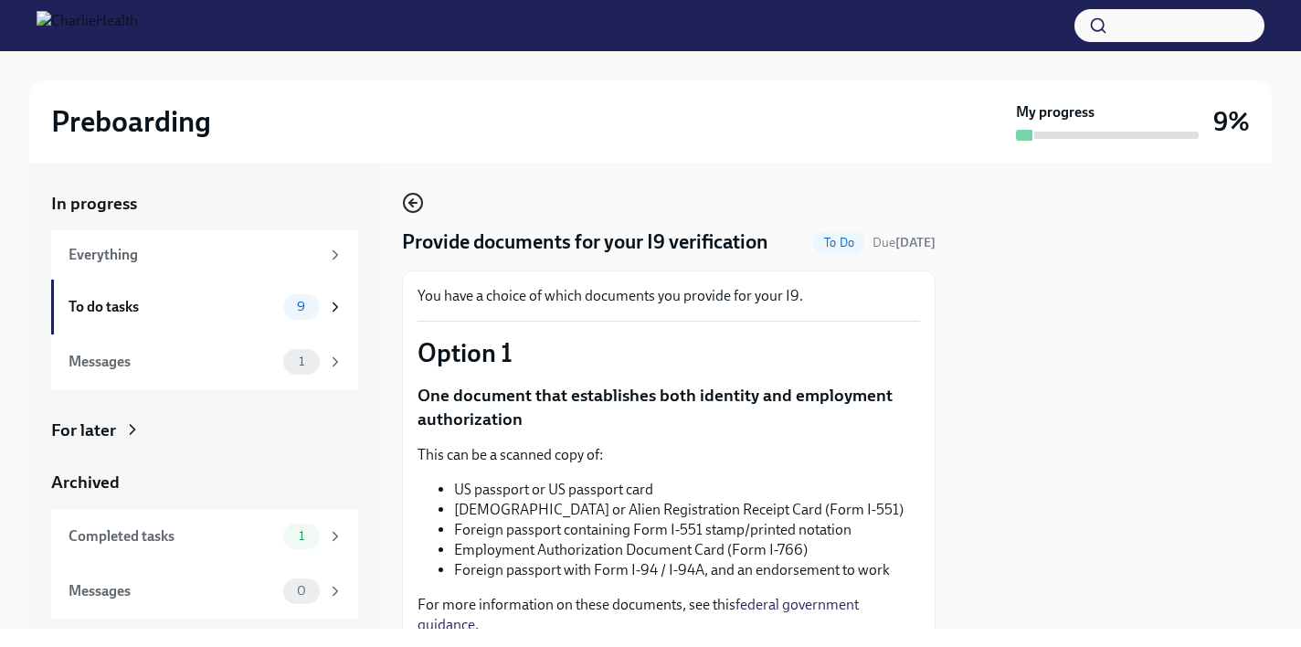
click at [415, 201] on icon "button" at bounding box center [413, 203] width 22 height 22
